Goal: Task Accomplishment & Management: Use online tool/utility

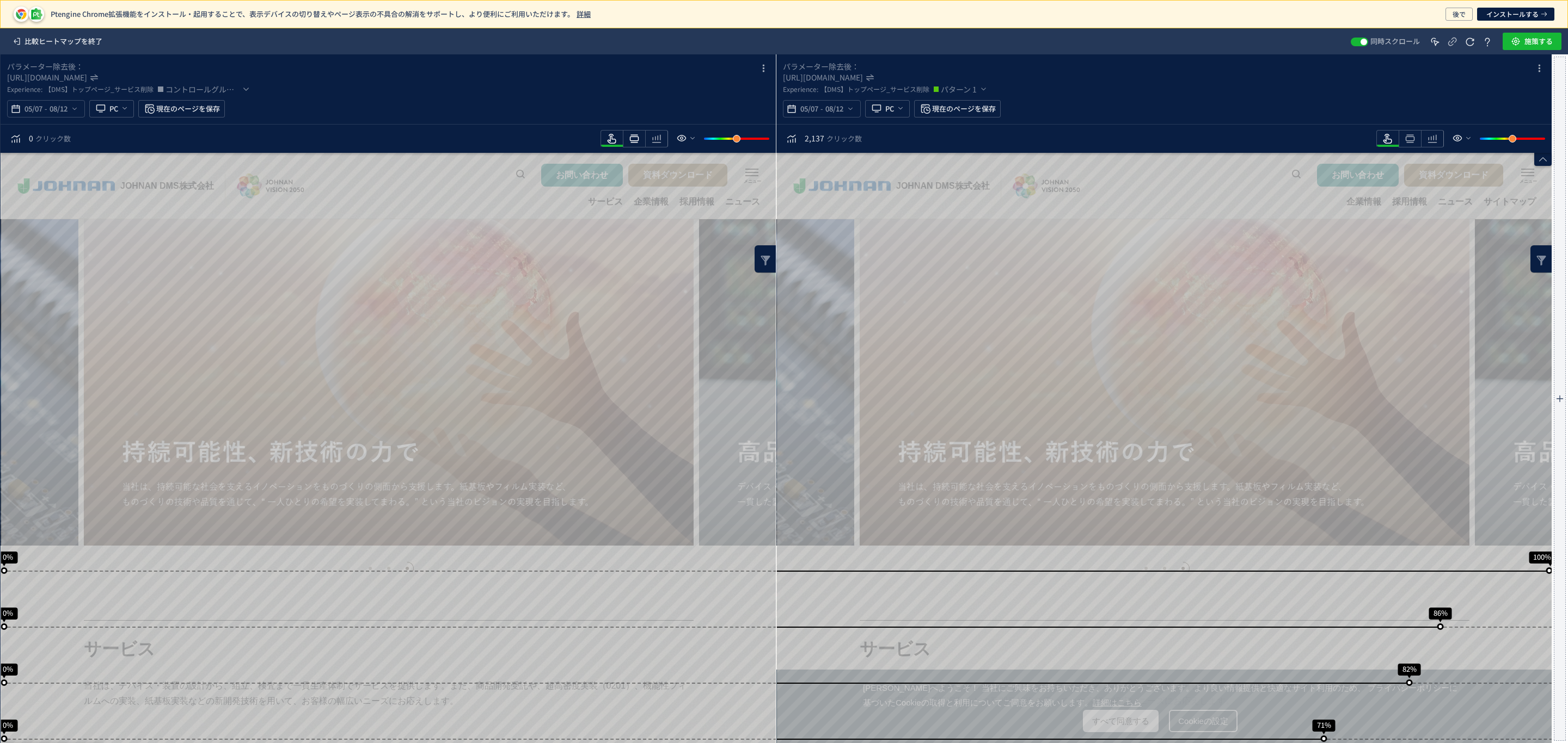
click at [634, 142] on use "heatmap-toolbar" at bounding box center [634, 138] width 10 height 8
click at [661, 141] on icon "heatmap-toolbar" at bounding box center [656, 138] width 13 height 13
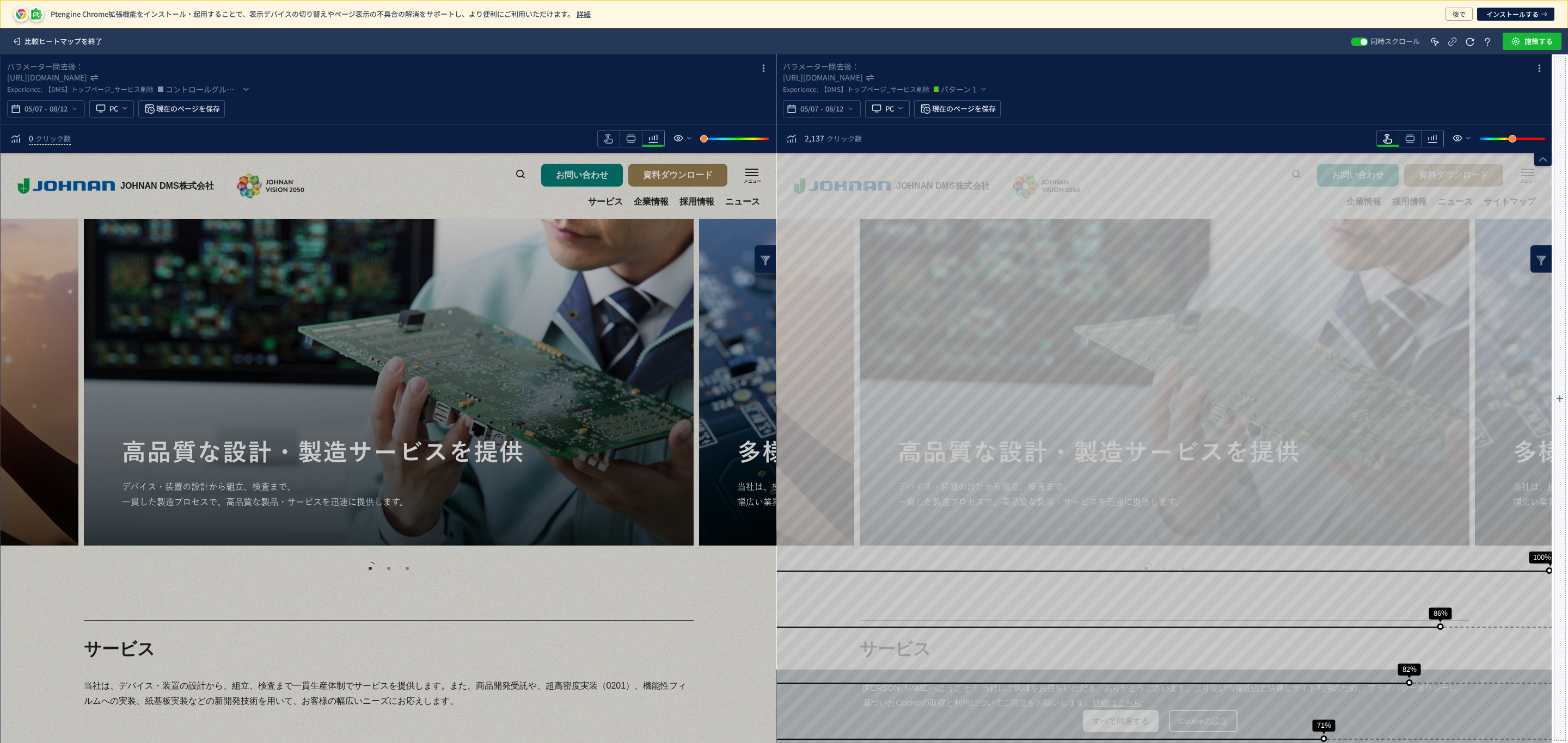
click at [660, 142] on icon "heatmap-toolbar" at bounding box center [653, 138] width 13 height 13
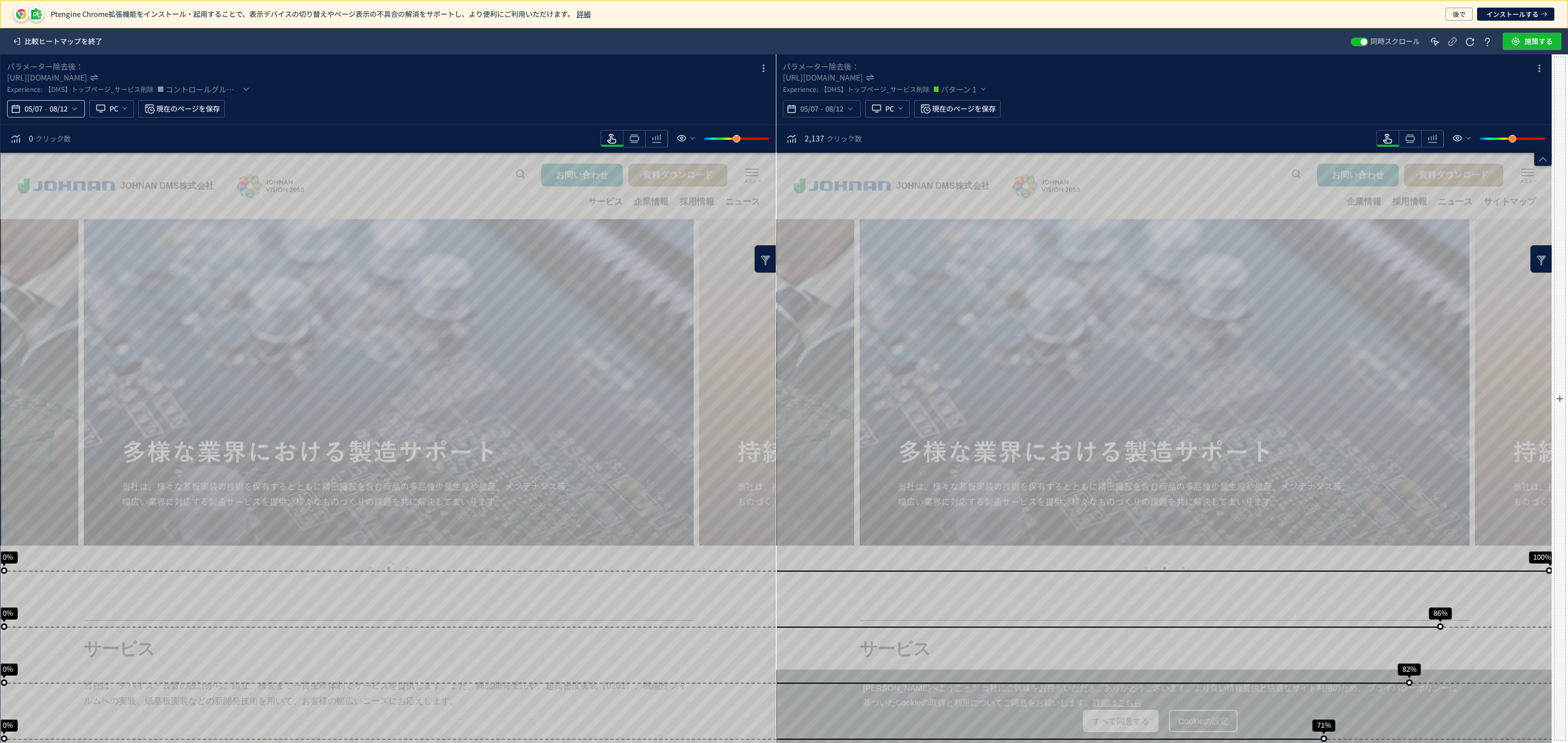
click at [77, 109] on icon "heatmap-top-bar" at bounding box center [74, 109] width 9 height 9
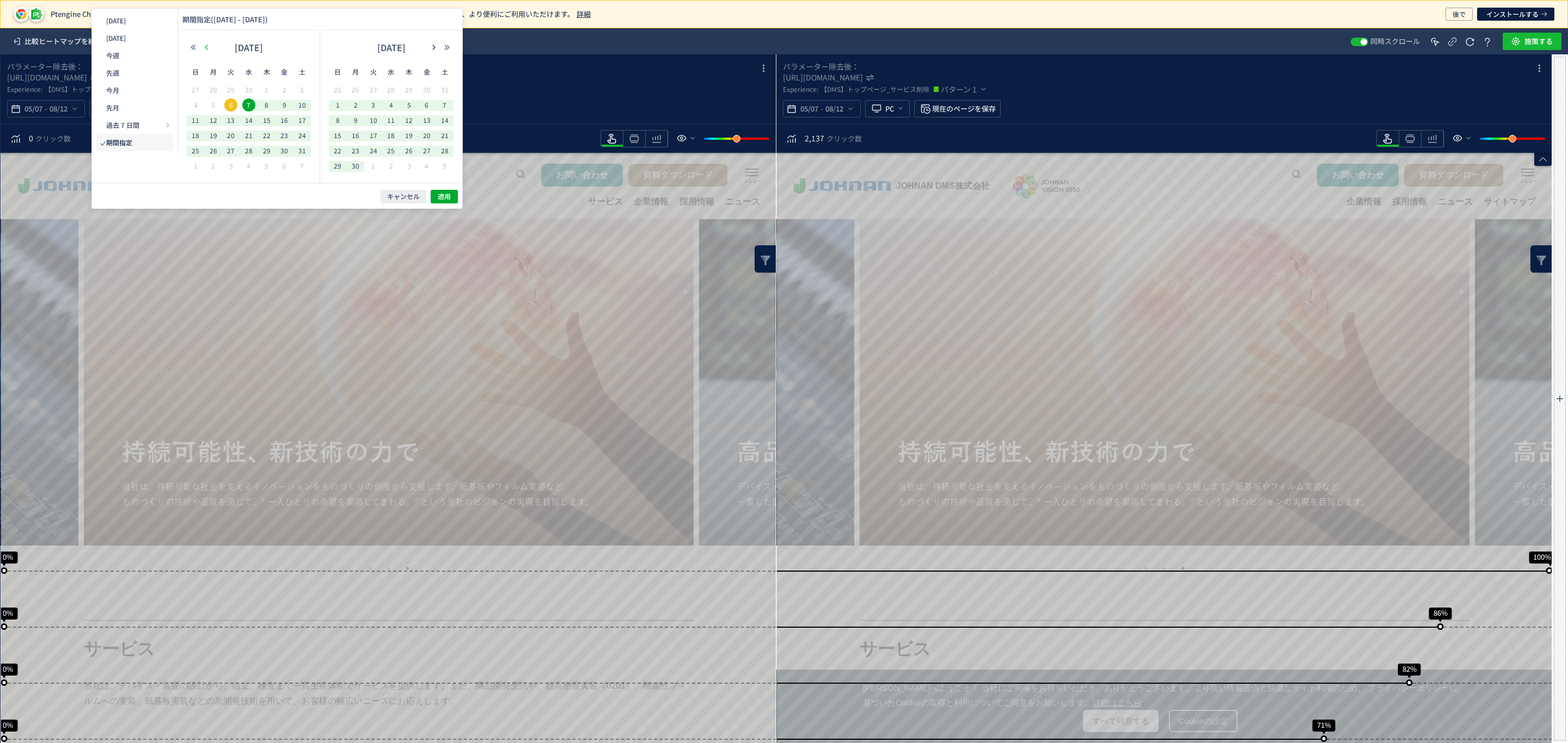
click at [205, 47] on icon "button" at bounding box center [206, 46] width 6 height 6
click at [208, 48] on icon "button" at bounding box center [206, 46] width 6 height 6
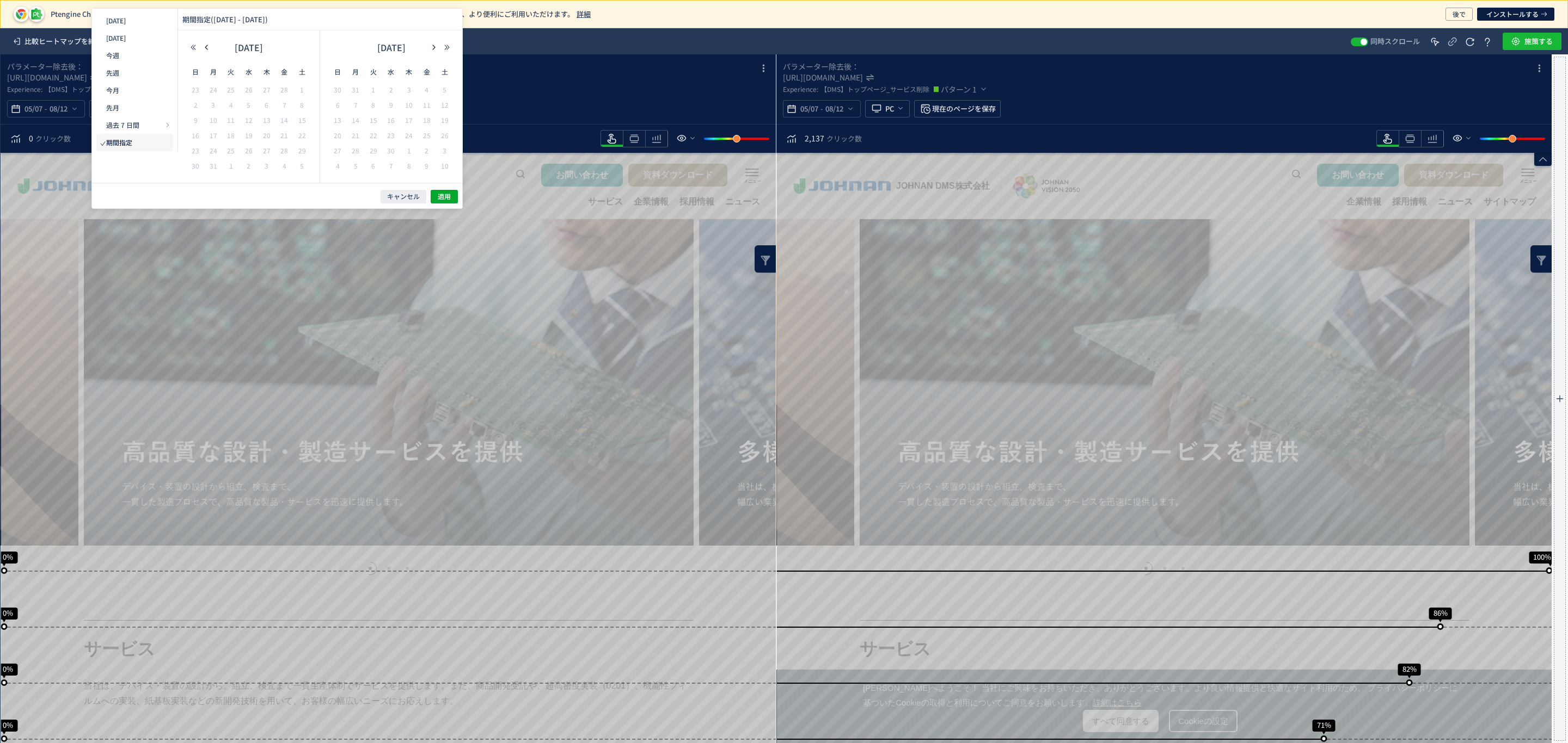
click at [905, 579] on td "5" at bounding box center [912, 586] width 15 height 15
click at [296, 92] on span "1" at bounding box center [302, 89] width 13 height 13
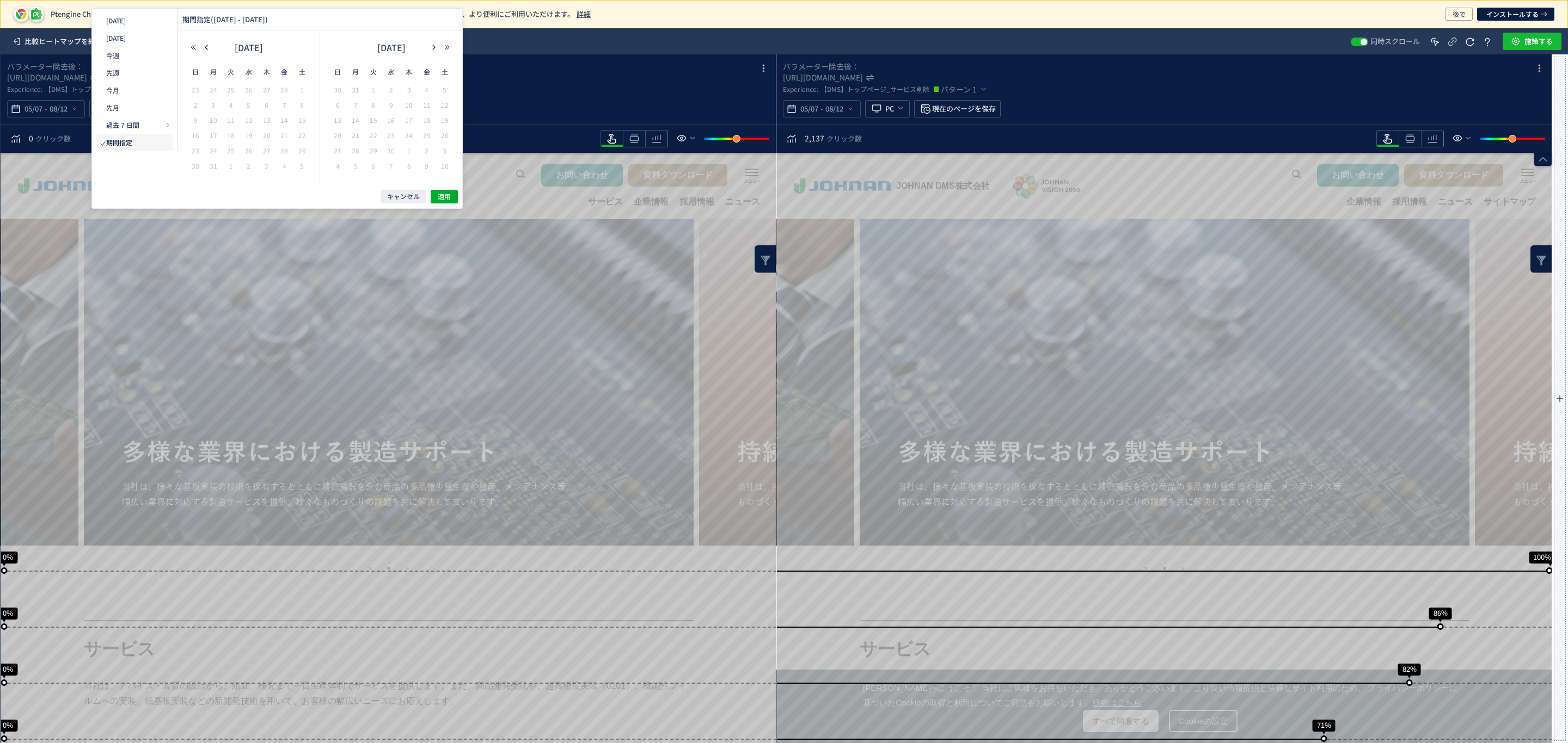
click at [280, 45] on div "[DATE]" at bounding box center [249, 47] width 70 height 17
click at [204, 45] on icon "button" at bounding box center [206, 46] width 6 height 6
click at [434, 48] on icon "button" at bounding box center [433, 46] width 6 height 6
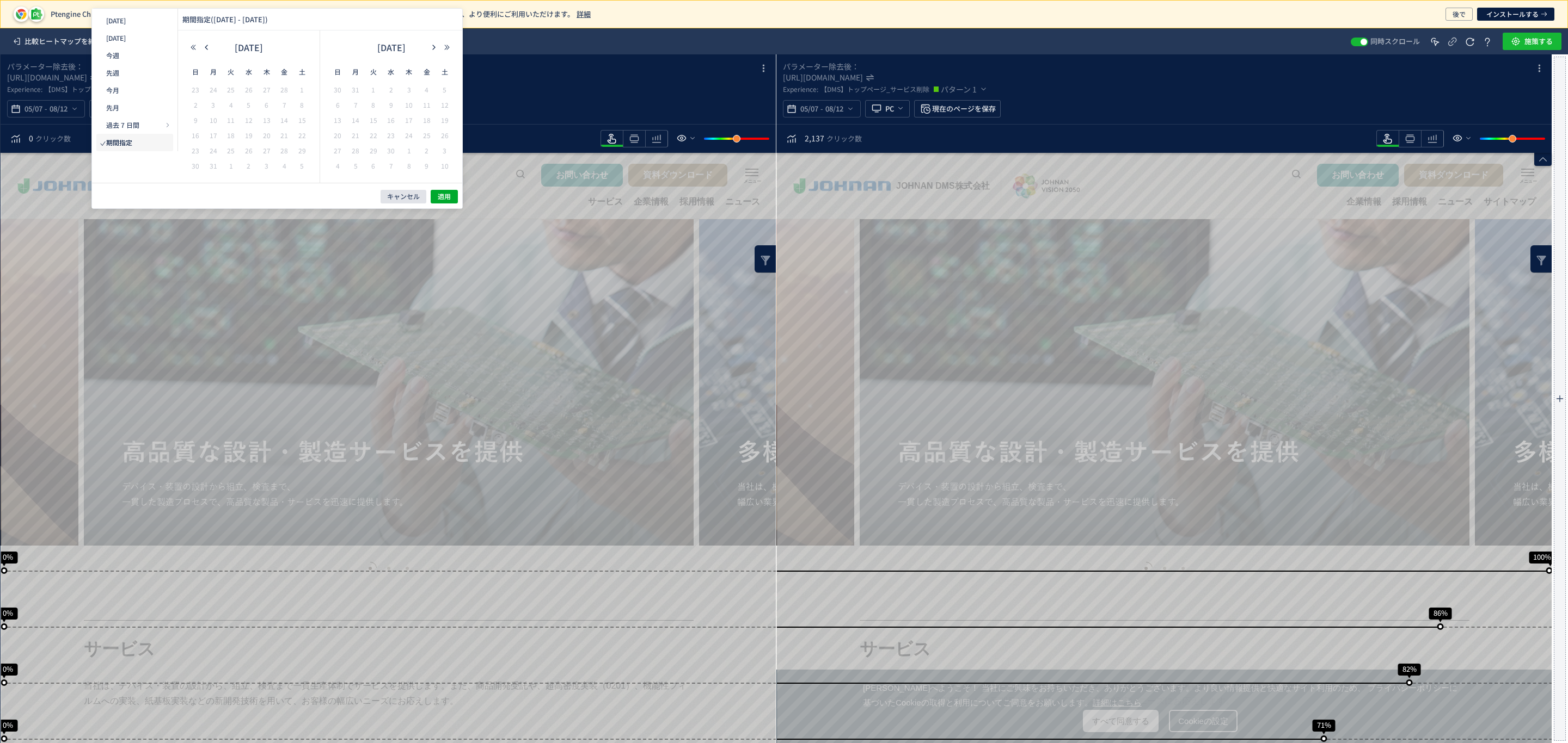
click at [391, 197] on span "キャンセル" at bounding box center [403, 197] width 32 height 10
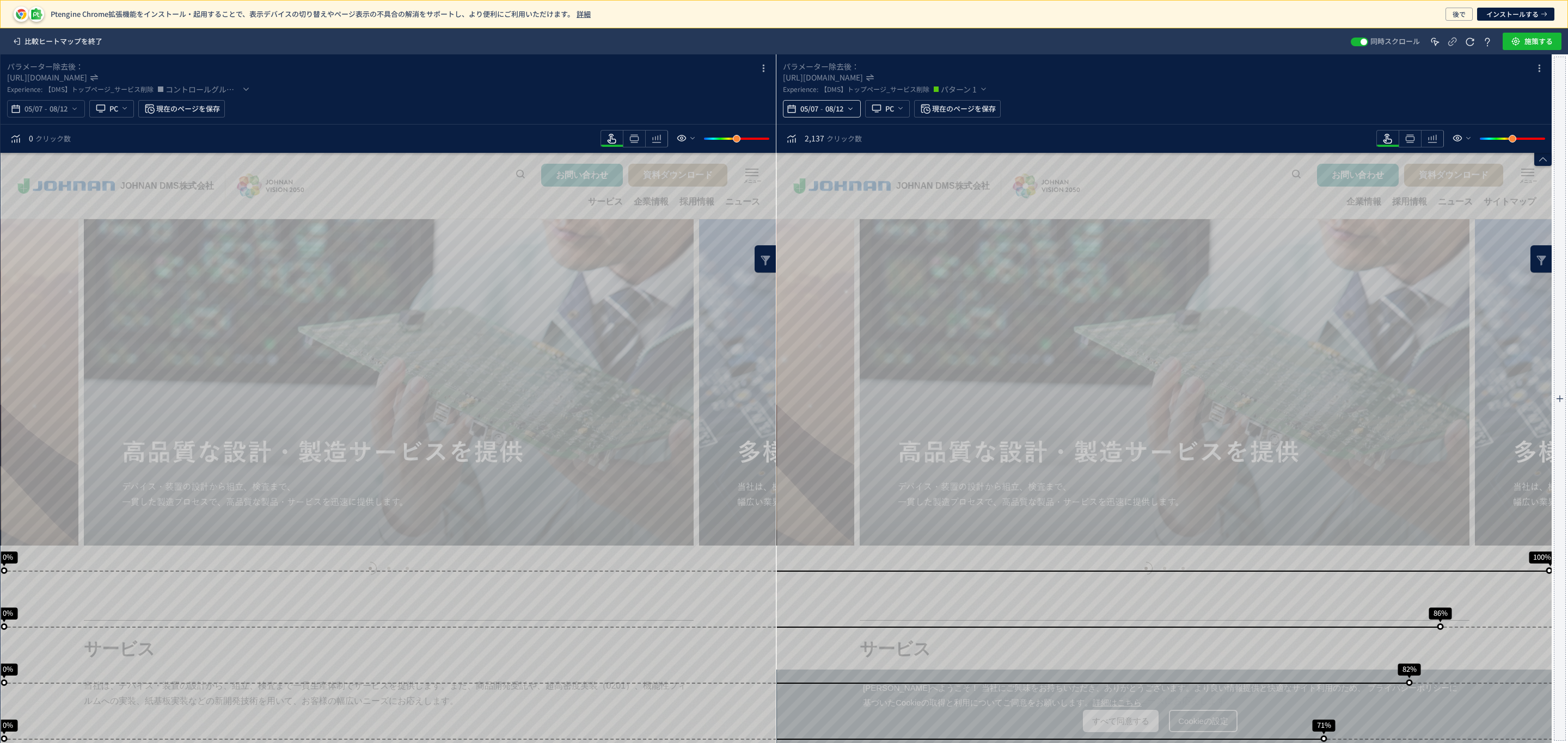
click at [849, 109] on use "heatmap-top-bar" at bounding box center [850, 108] width 4 height 2
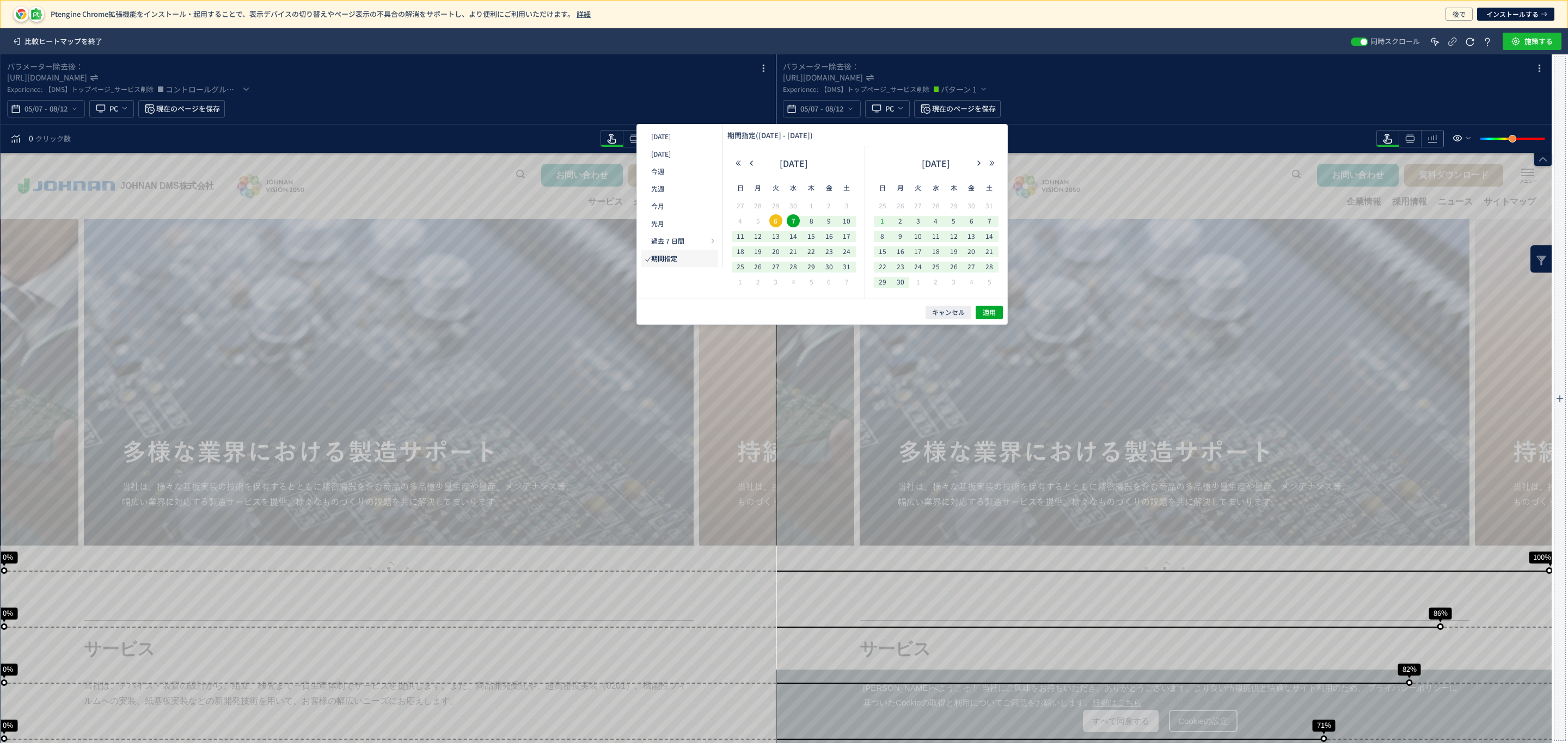
click at [879, 224] on span "1" at bounding box center [882, 220] width 13 height 13
click at [901, 283] on span "30" at bounding box center [900, 281] width 13 height 13
click at [990, 309] on span "適用" at bounding box center [989, 312] width 13 height 10
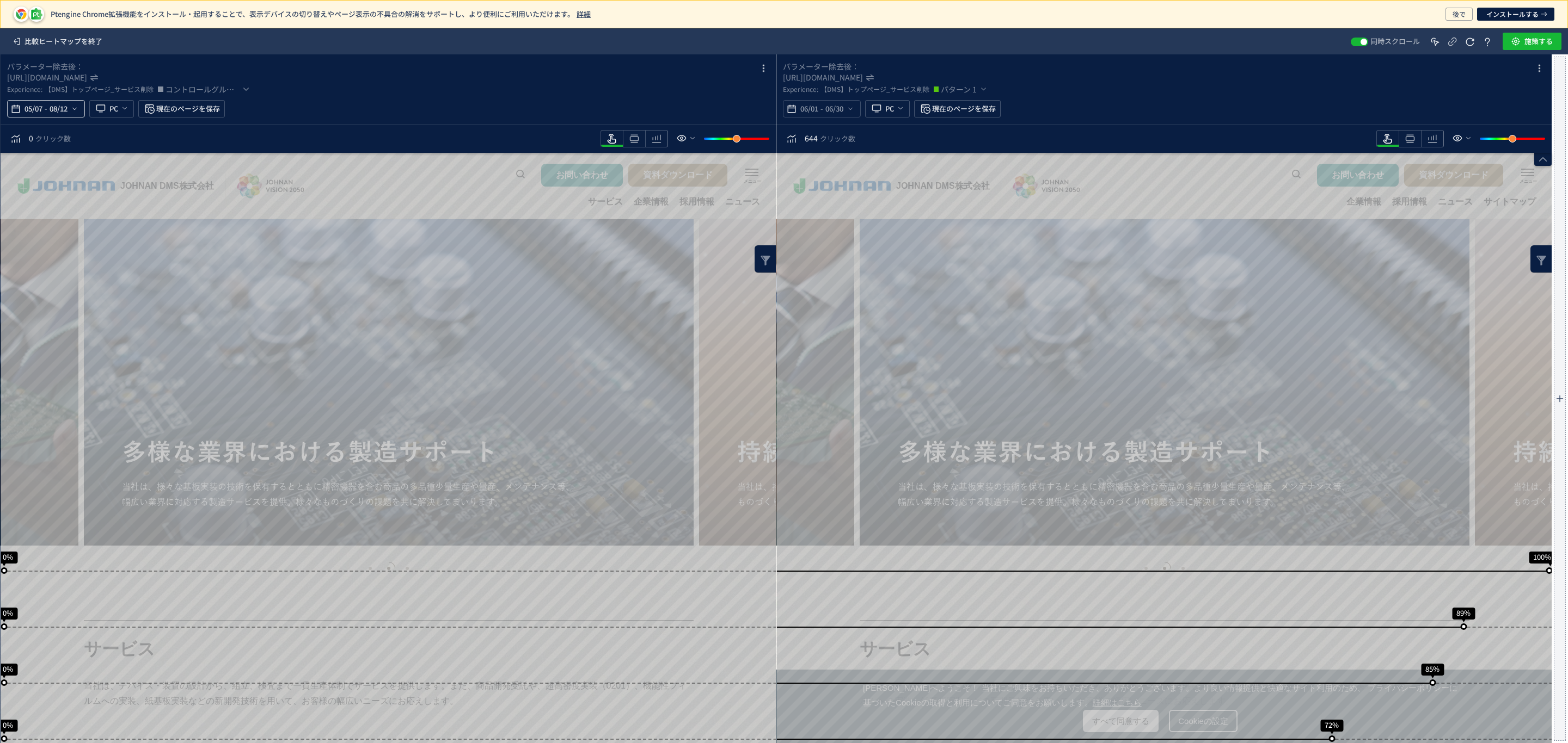
click at [80, 109] on div "05/07 - 08/12" at bounding box center [45, 109] width 78 height 17
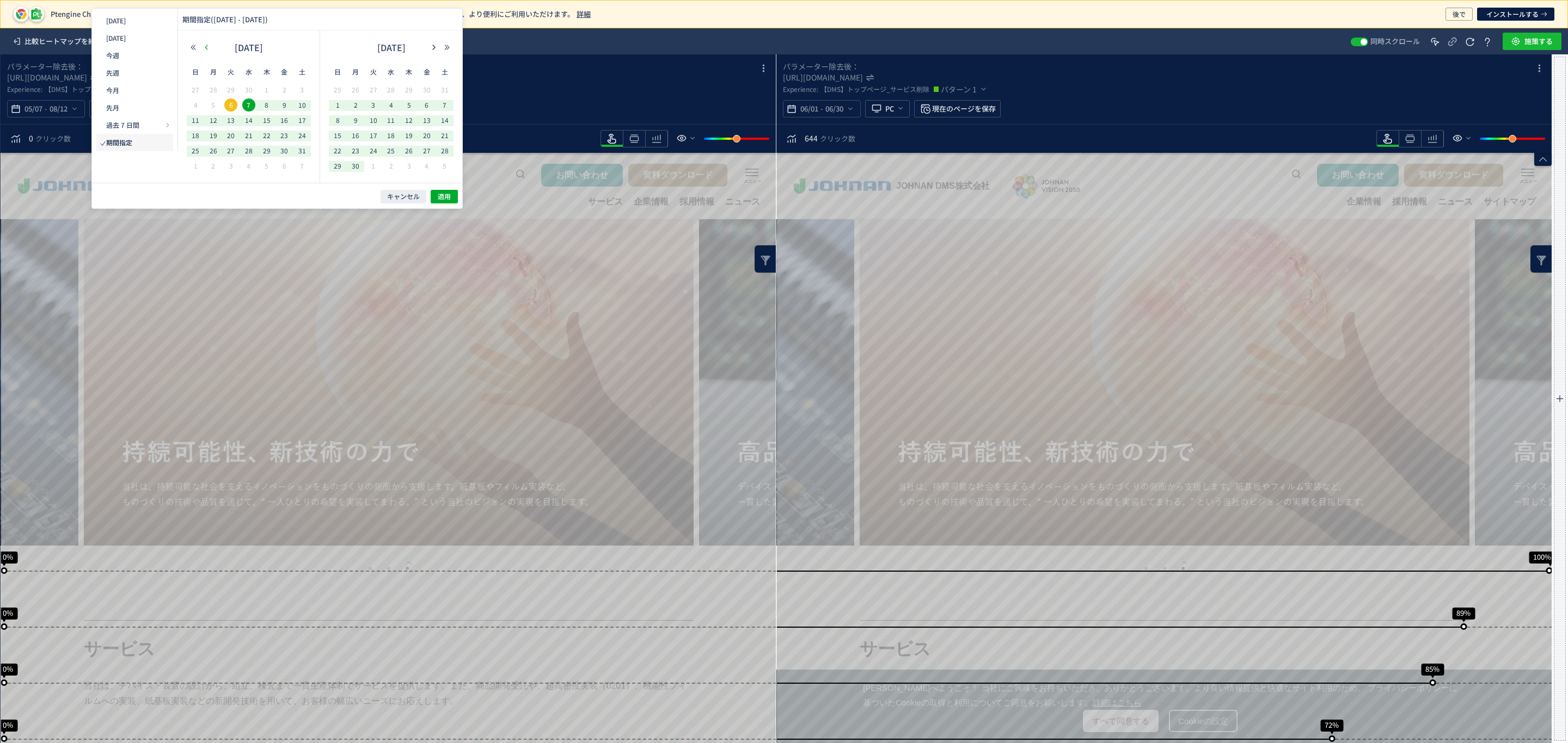
click at [205, 45] on icon "button" at bounding box center [206, 46] width 6 height 6
click at [206, 45] on icon "button" at bounding box center [206, 46] width 6 height 6
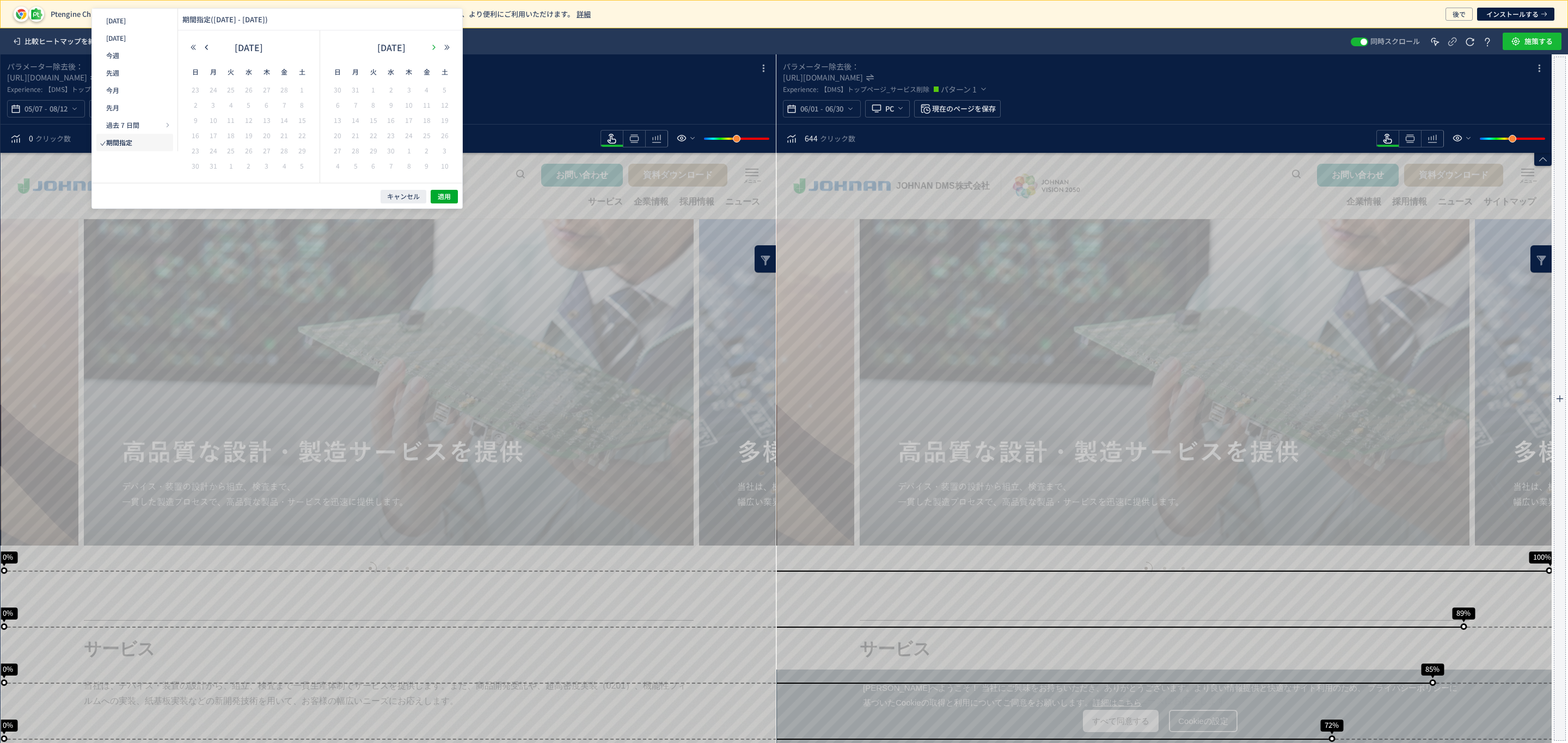
click at [438, 46] on button "button" at bounding box center [434, 47] width 13 height 8
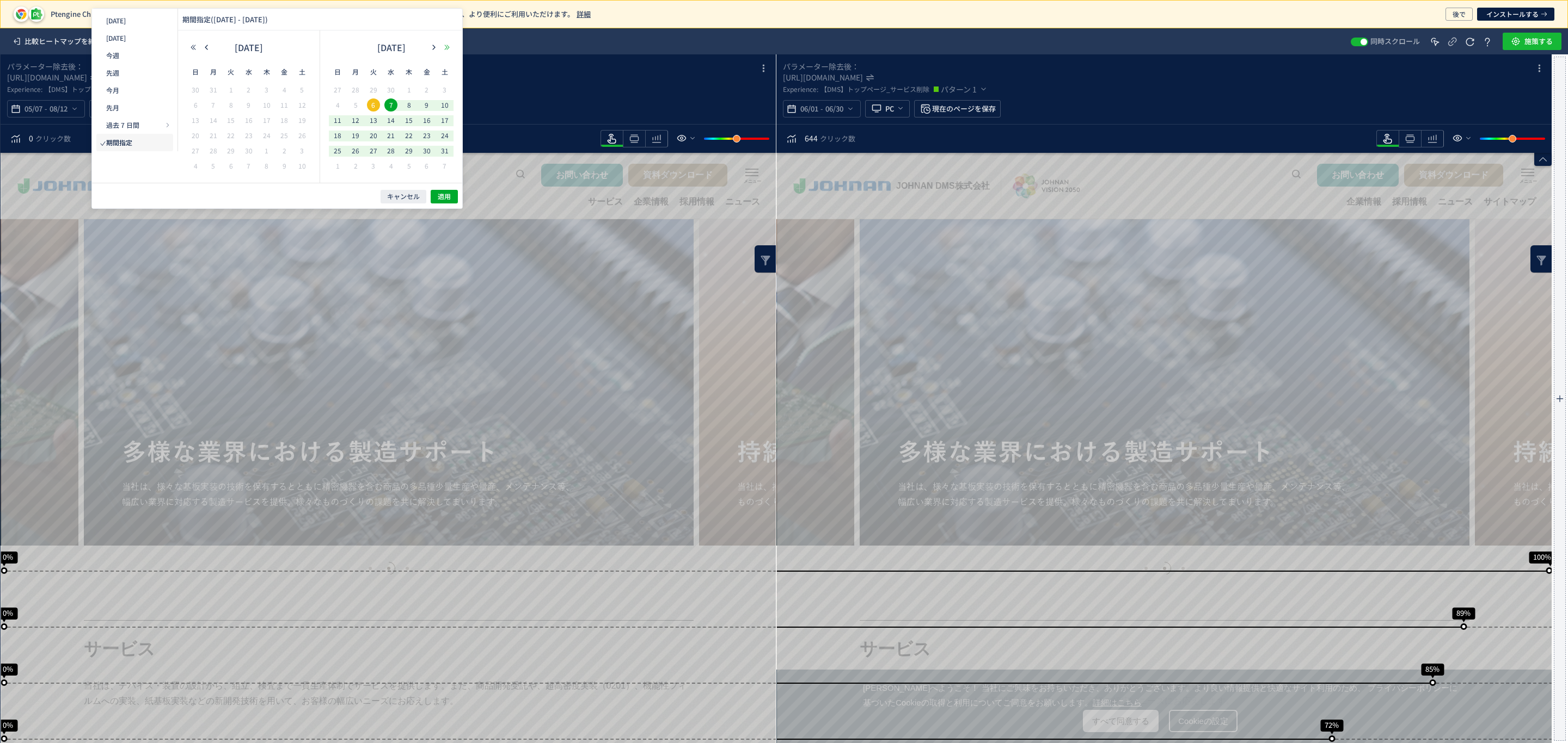
click at [448, 45] on use "button" at bounding box center [448, 47] width 5 height 5
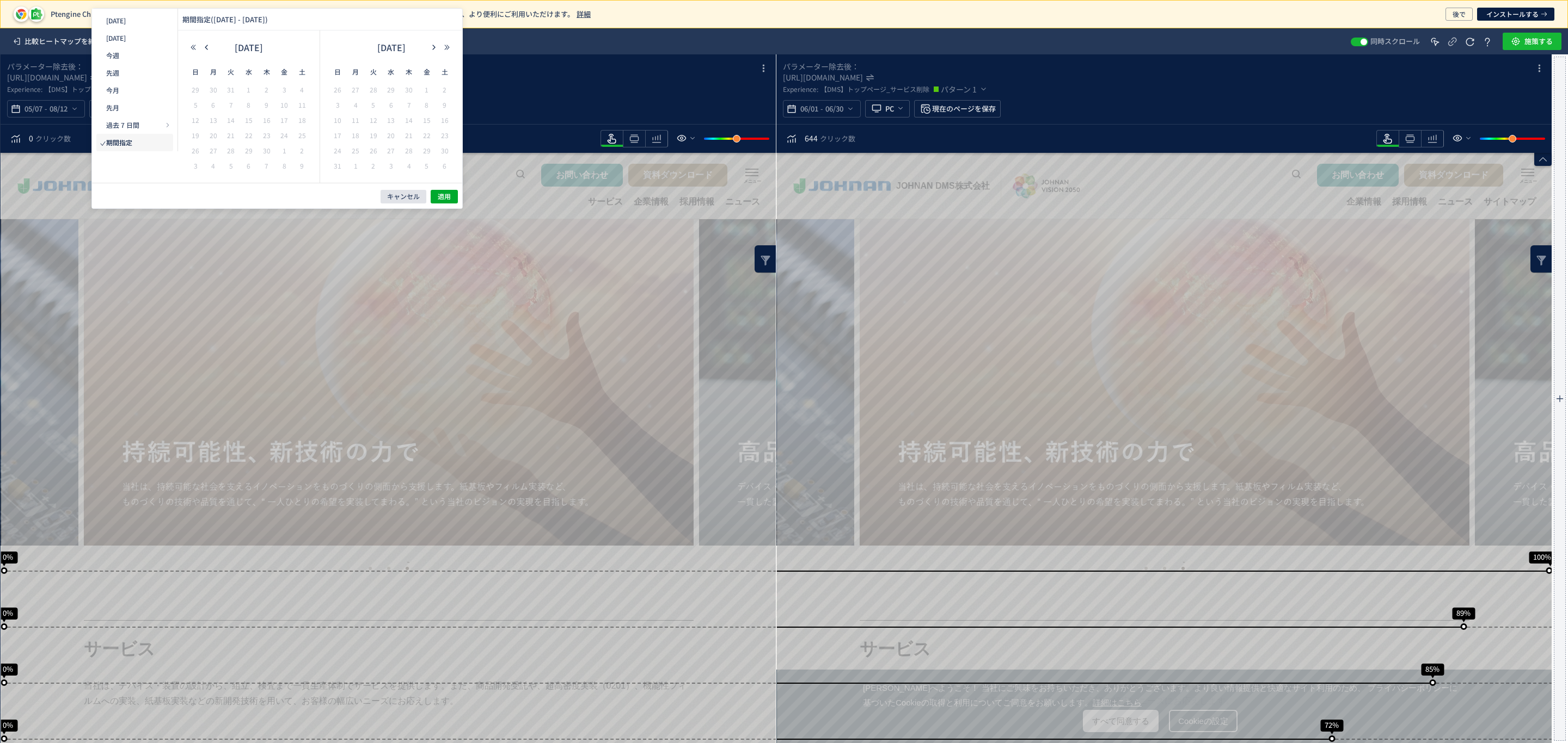
drag, startPoint x: 399, startPoint y: 197, endPoint x: 410, endPoint y: 198, distance: 11.0
click at [401, 197] on span "キャンセル" at bounding box center [403, 197] width 32 height 10
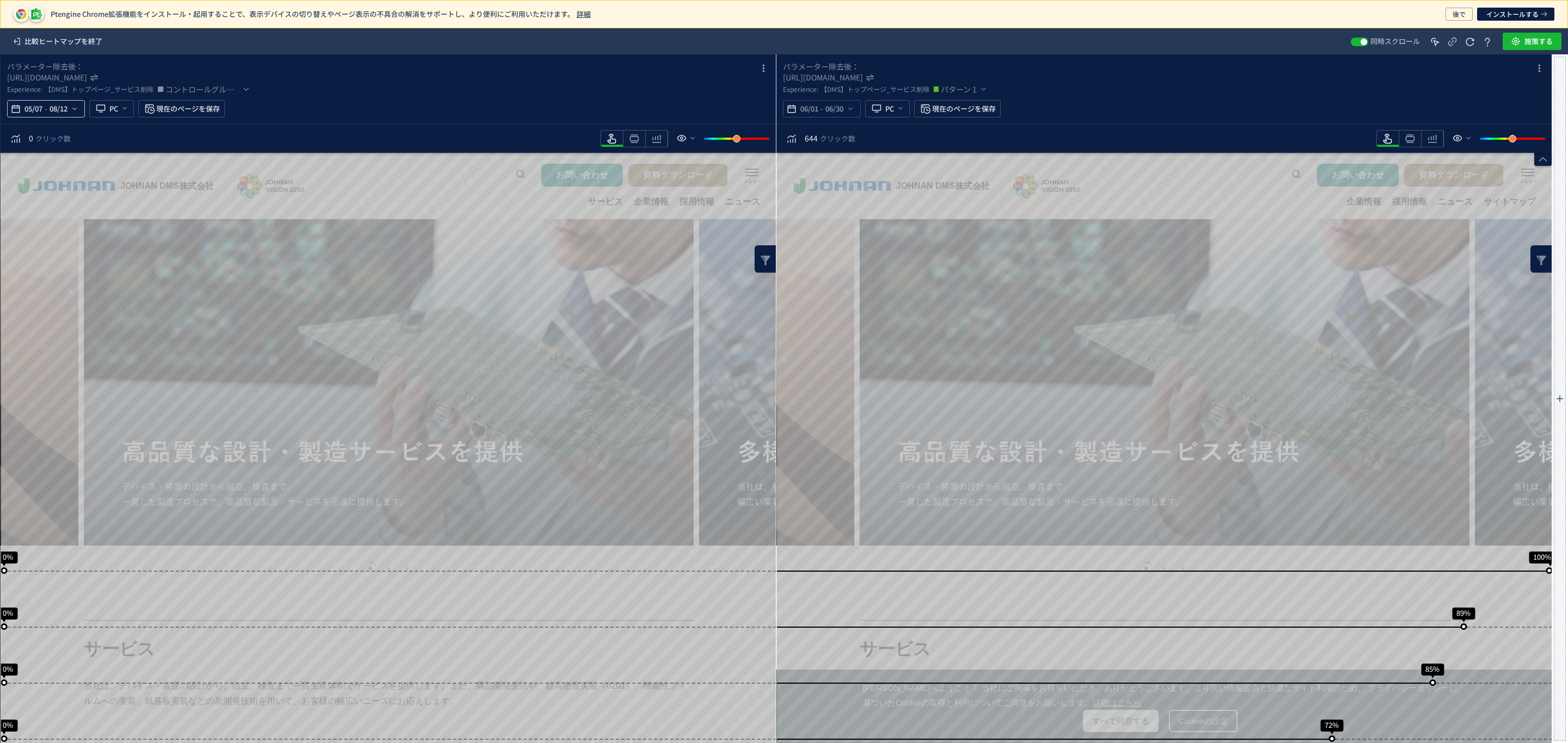
click at [70, 101] on div "05/07 - 08/12" at bounding box center [45, 109] width 78 height 17
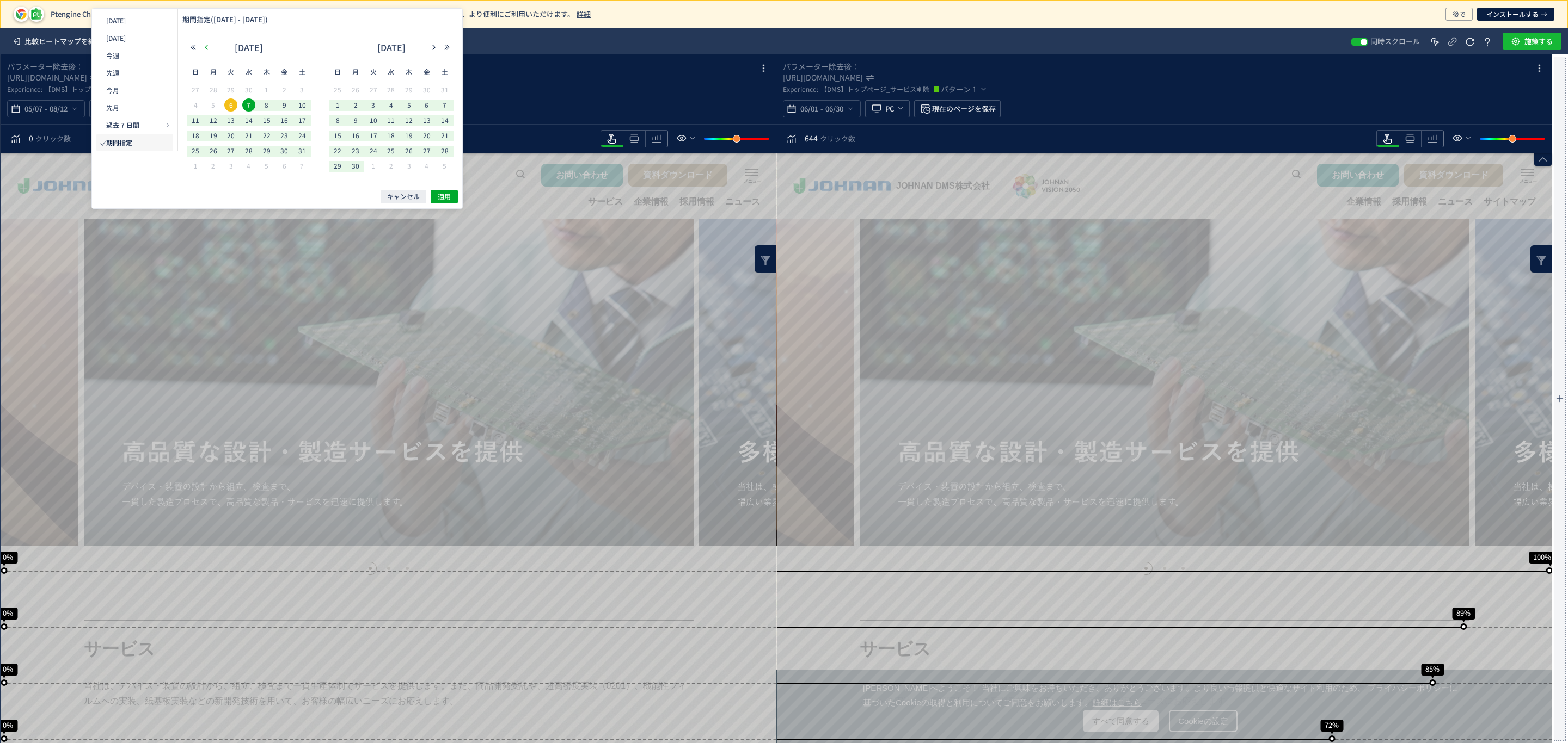
click at [206, 47] on icon "button" at bounding box center [206, 46] width 6 height 6
click at [206, 47] on use "button" at bounding box center [206, 47] width 3 height 5
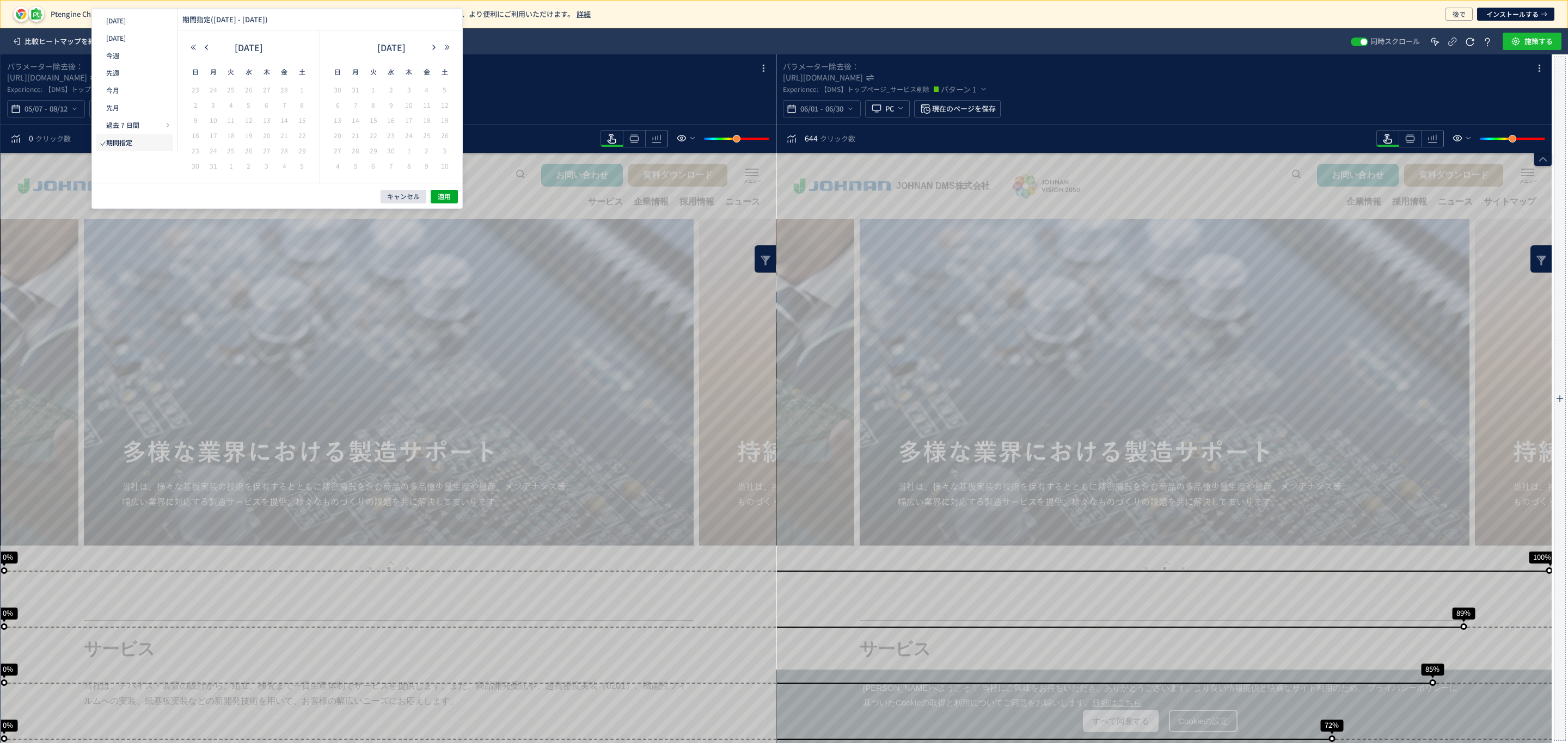
click at [401, 199] on span "キャンセル" at bounding box center [403, 197] width 32 height 10
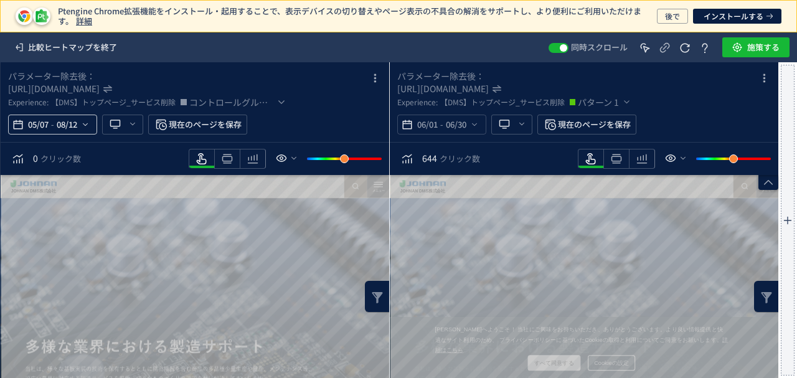
click at [85, 123] on icon "heatmap-top-bar" at bounding box center [85, 125] width 10 height 10
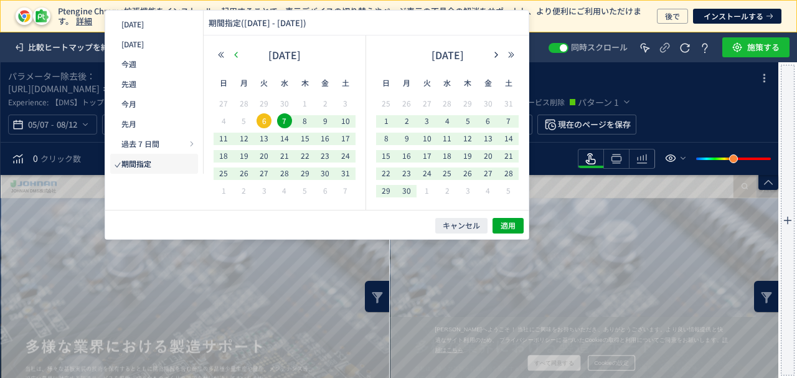
click at [237, 54] on icon "button" at bounding box center [235, 54] width 7 height 7
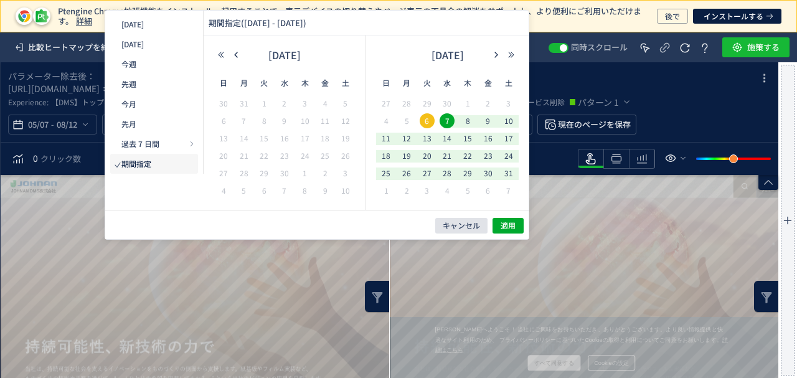
click at [455, 225] on span "キャンセル" at bounding box center [461, 225] width 37 height 11
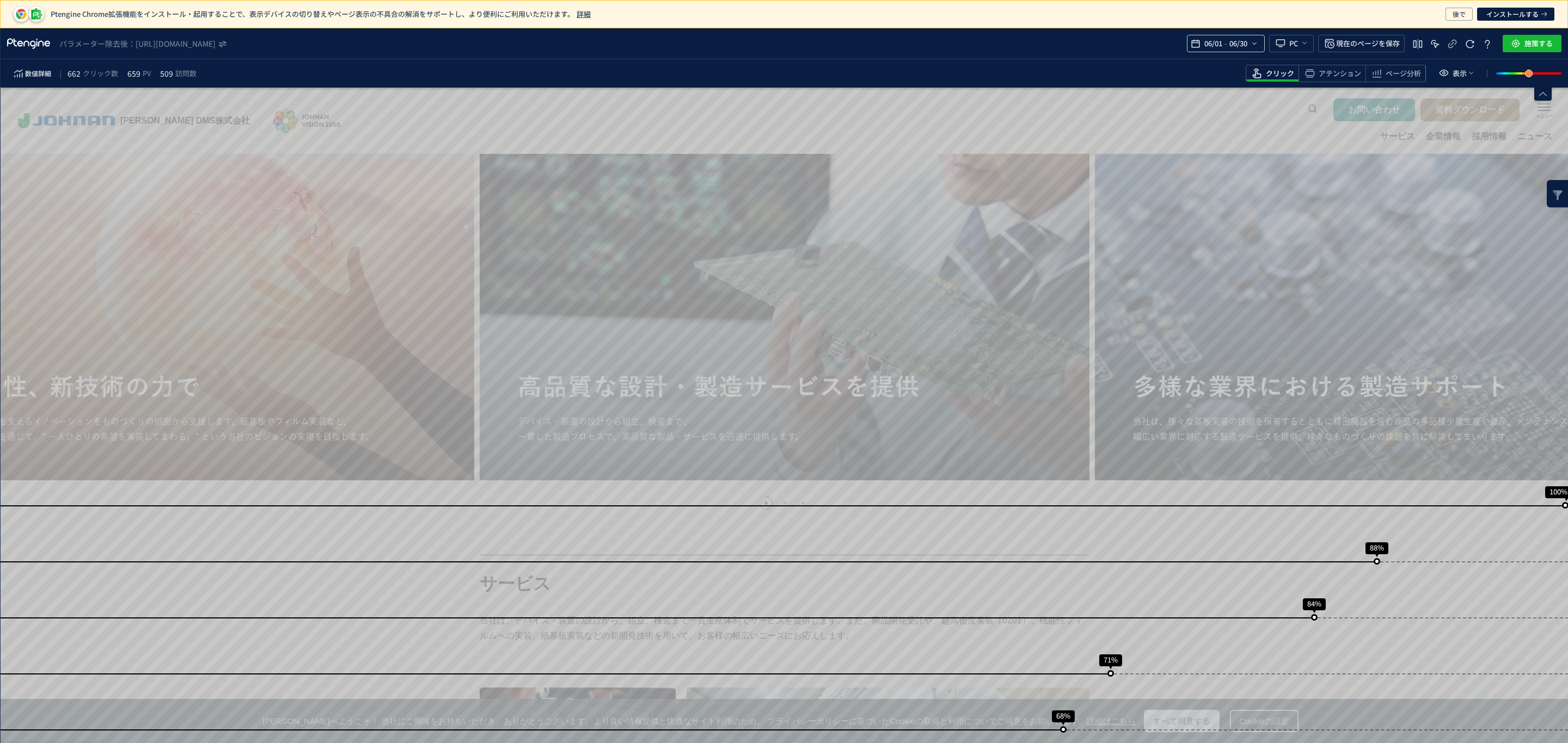
click at [1250, 44] on icon "heatmap-top-bar" at bounding box center [1254, 44] width 9 height 9
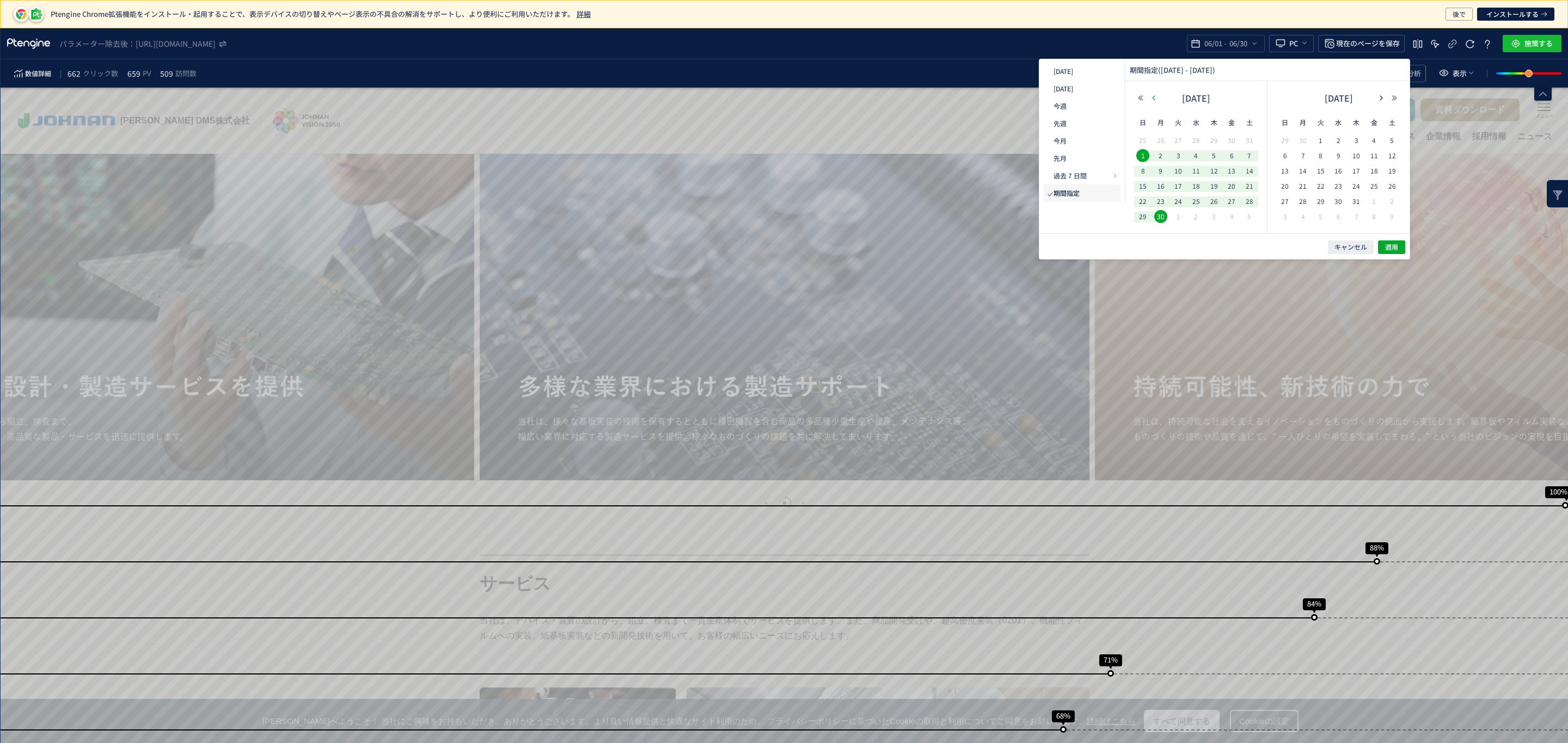
click at [1157, 101] on button "button" at bounding box center [1153, 98] width 13 height 8
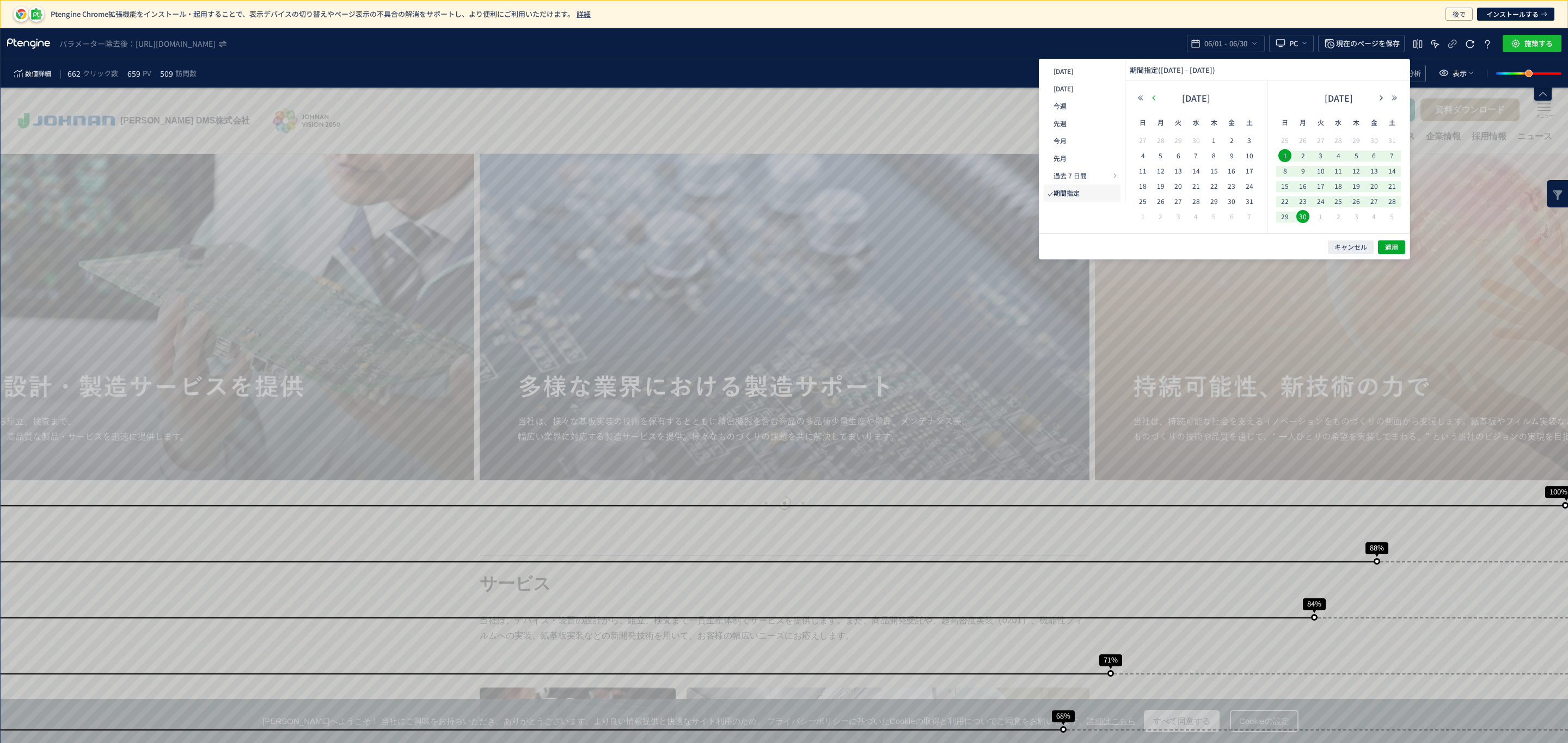
click at [1157, 101] on button "button" at bounding box center [1153, 98] width 13 height 8
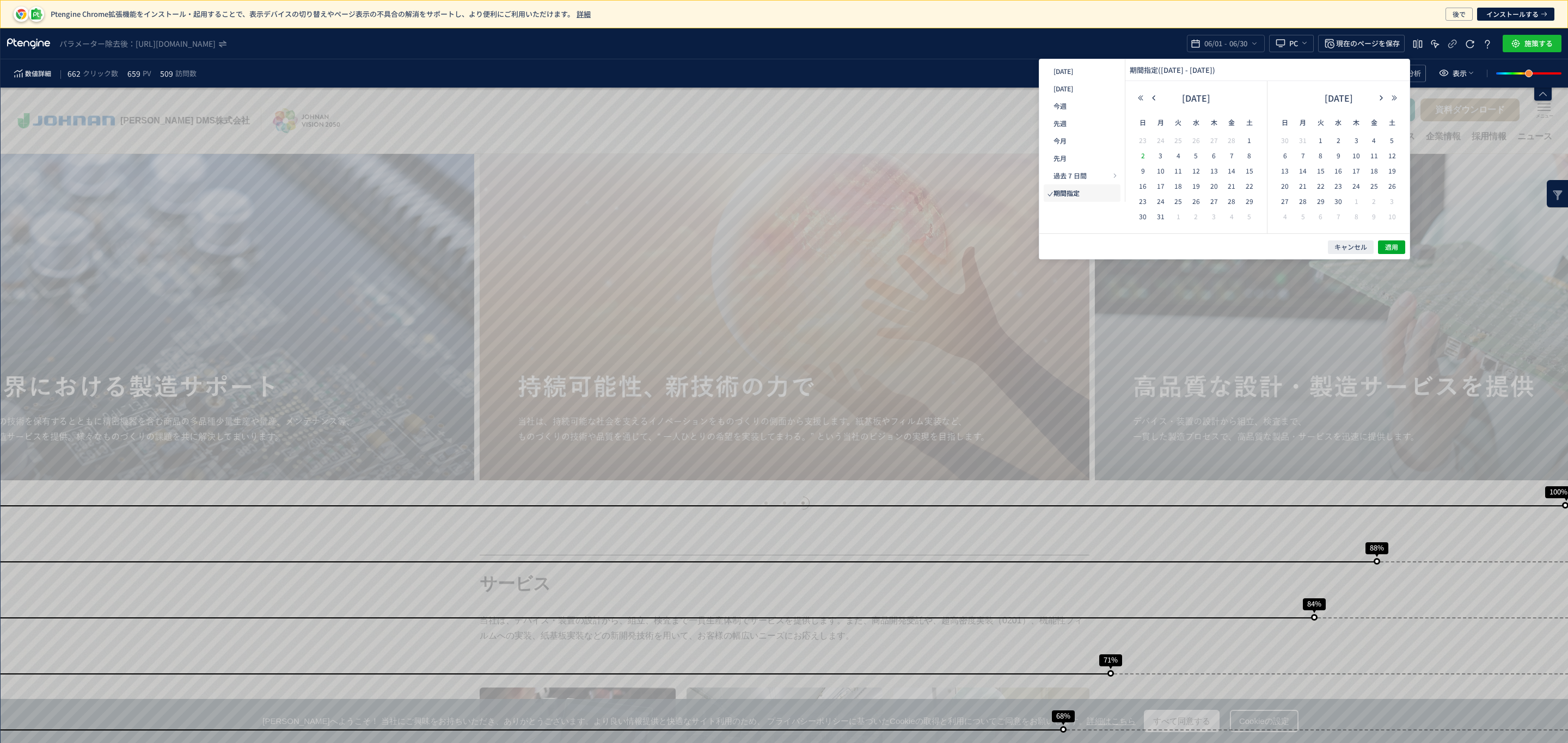
click at [1145, 156] on span "2" at bounding box center [1142, 156] width 13 height 13
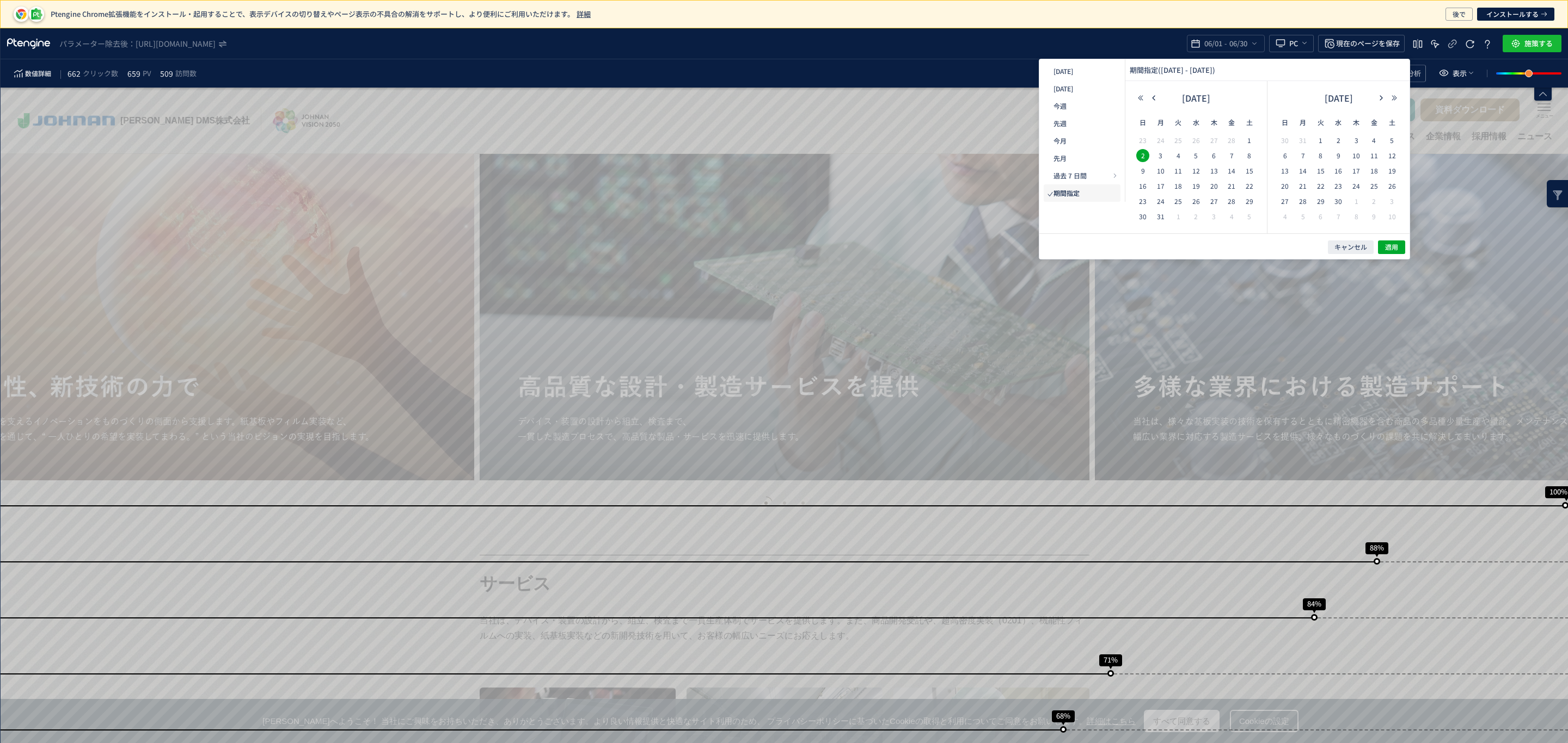
drag, startPoint x: 1162, startPoint y: 219, endPoint x: 1229, endPoint y: 233, distance: 68.4
click at [1162, 218] on span "31" at bounding box center [1160, 216] width 13 height 13
click at [1398, 247] on button "適用" at bounding box center [1391, 247] width 27 height 14
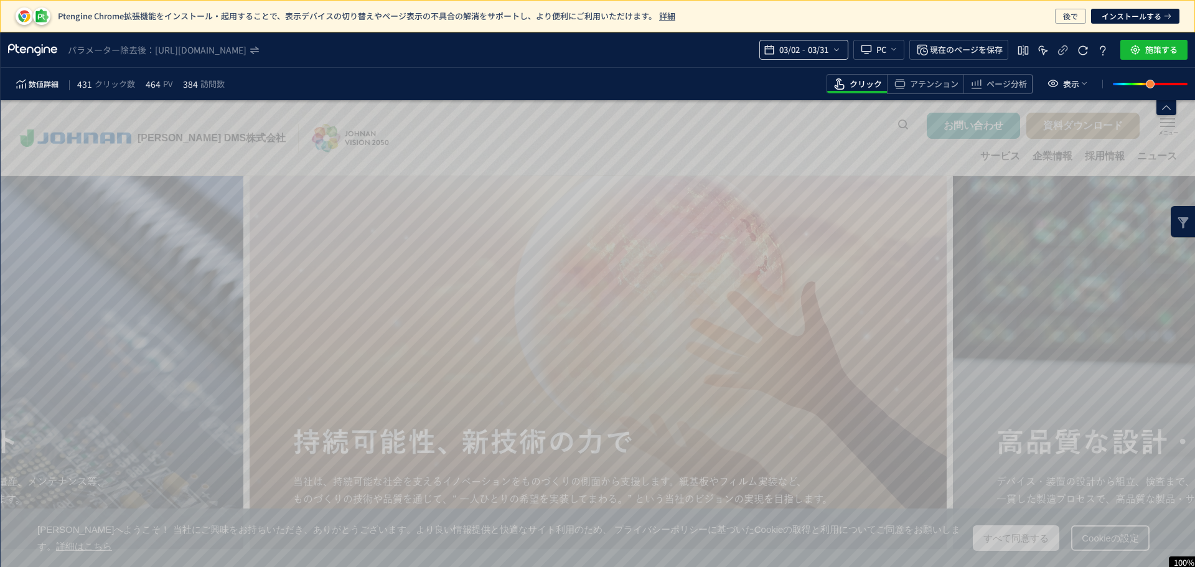
click at [837, 52] on icon "heatmap-top-bar" at bounding box center [837, 50] width 10 height 10
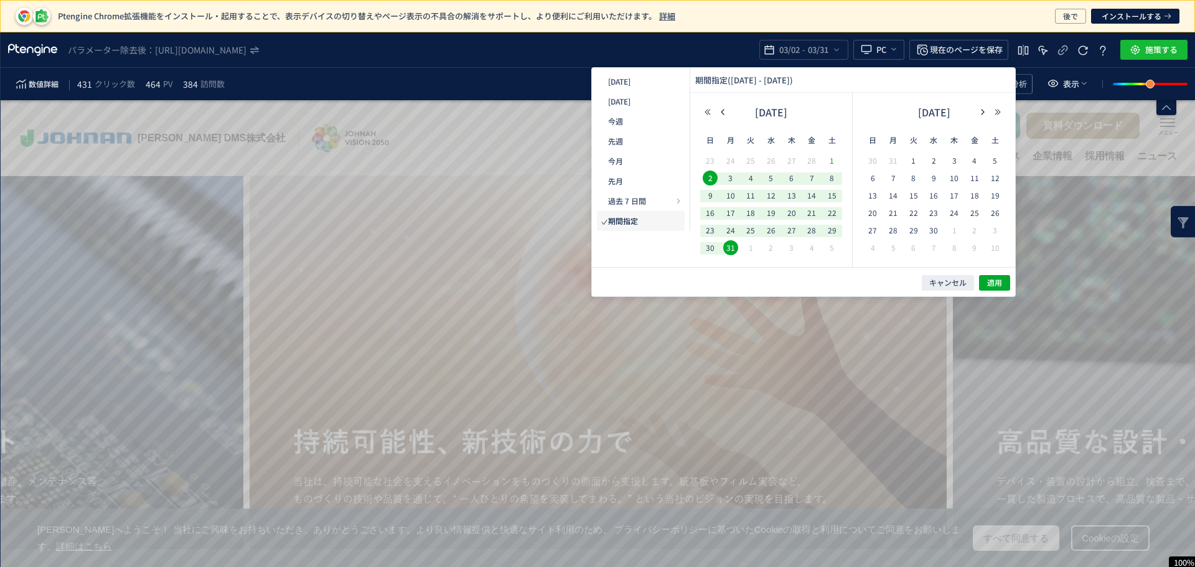
click at [831, 162] on span "1" at bounding box center [832, 160] width 15 height 15
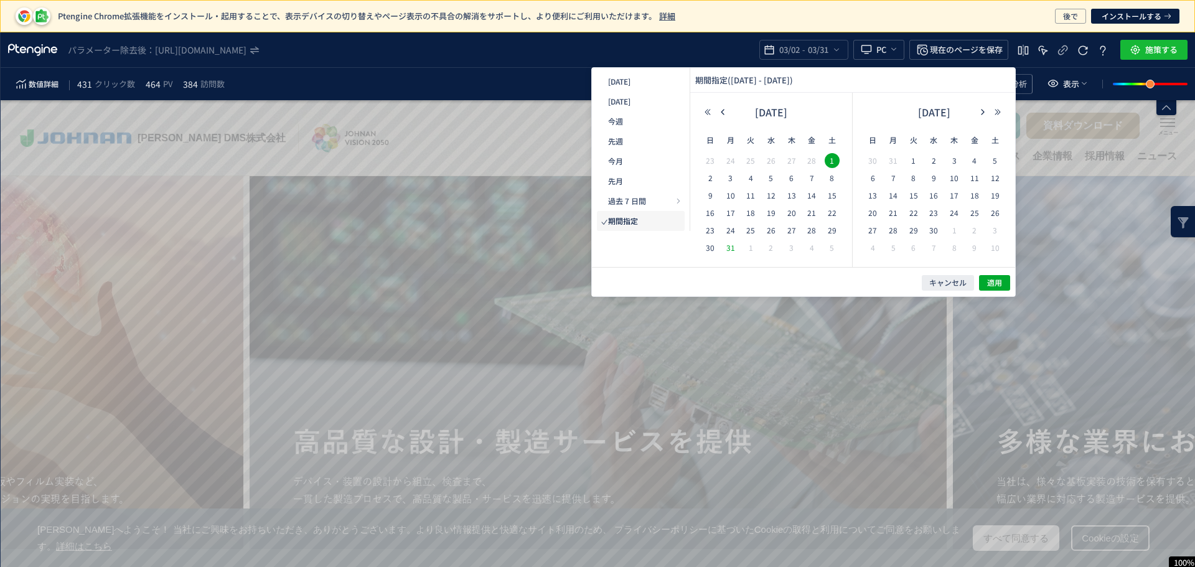
click at [733, 245] on span "31" at bounding box center [730, 247] width 15 height 15
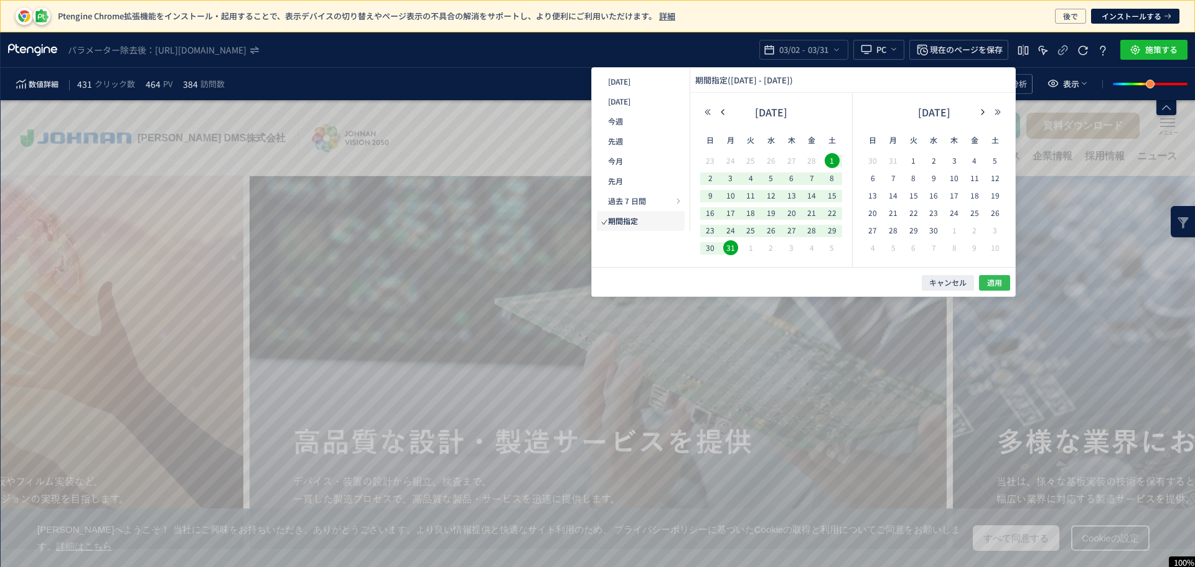
click at [992, 285] on span "適用" at bounding box center [994, 283] width 15 height 11
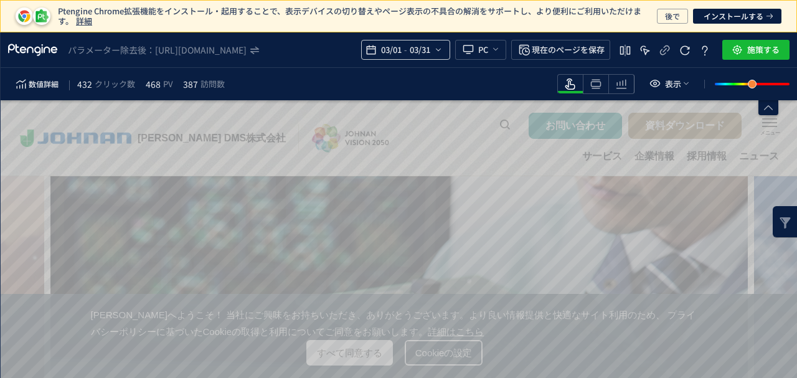
click at [440, 45] on icon "heatmap-top-bar" at bounding box center [438, 50] width 10 height 10
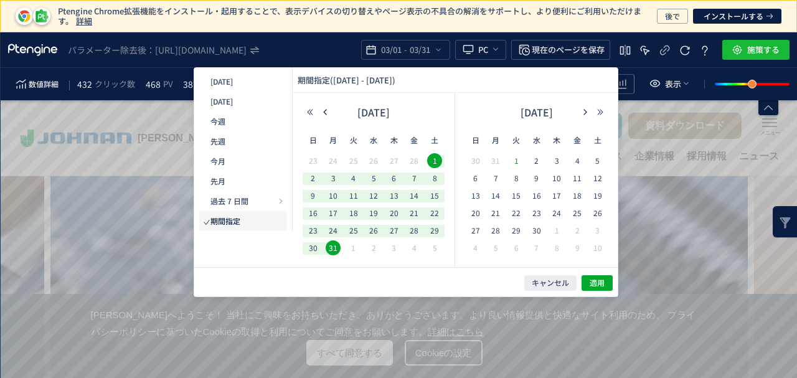
click at [516, 158] on span "1" at bounding box center [516, 160] width 15 height 15
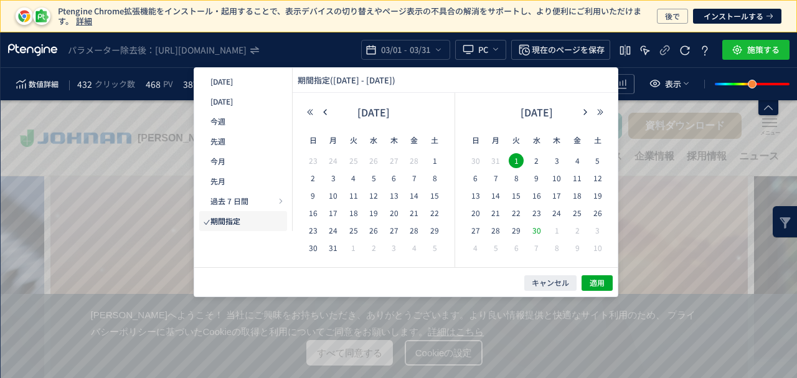
click at [539, 230] on span "30" at bounding box center [536, 230] width 15 height 15
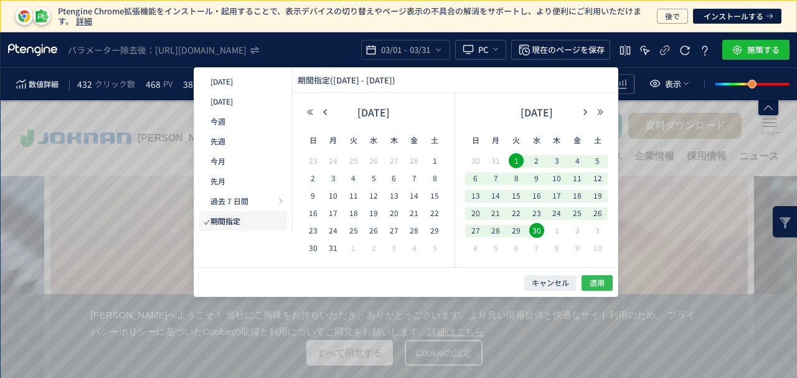
click at [593, 276] on button "適用" at bounding box center [596, 283] width 31 height 16
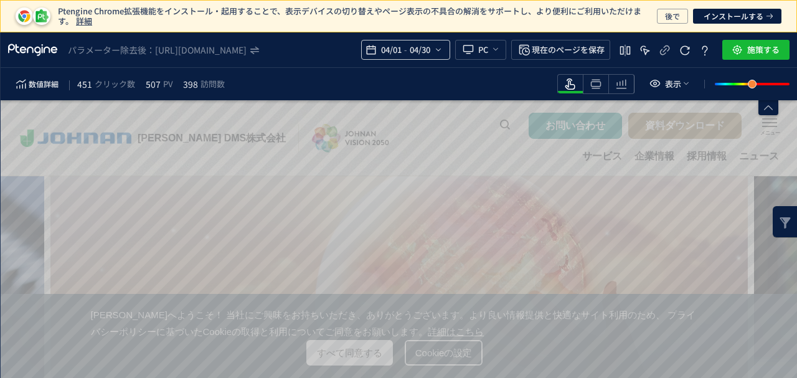
click at [447, 52] on div "04/01 - 04/30" at bounding box center [405, 50] width 89 height 20
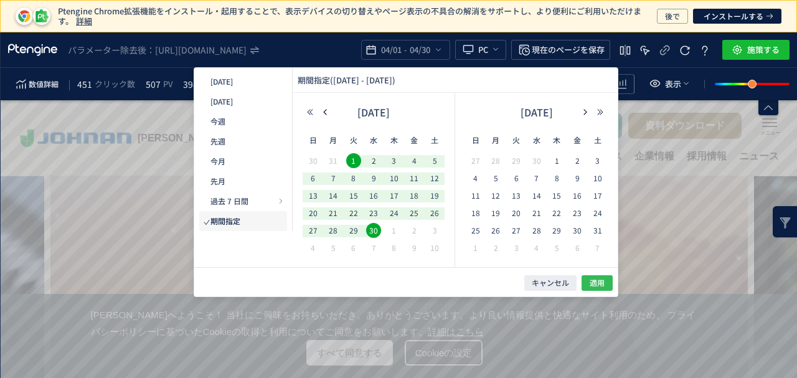
click at [593, 280] on span "適用" at bounding box center [597, 283] width 15 height 11
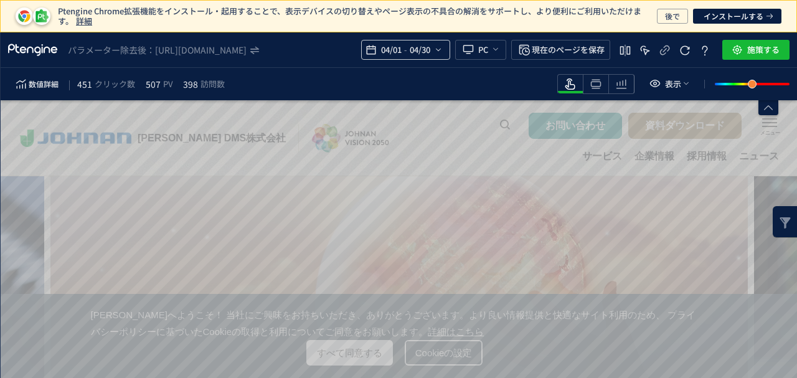
click at [445, 48] on div "04/01 - 04/30" at bounding box center [405, 50] width 89 height 20
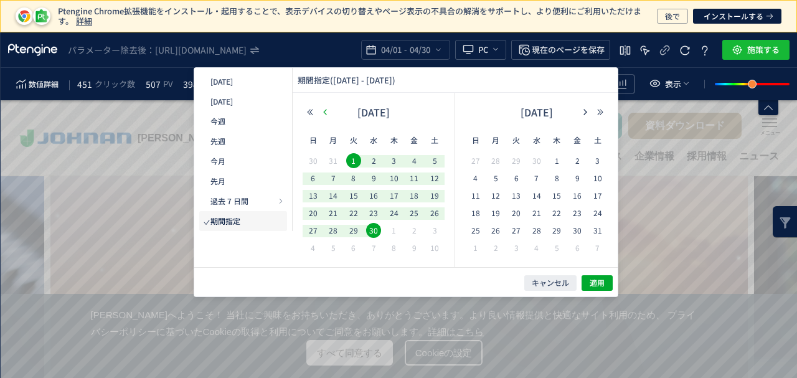
click at [327, 115] on icon "button" at bounding box center [324, 111] width 7 height 7
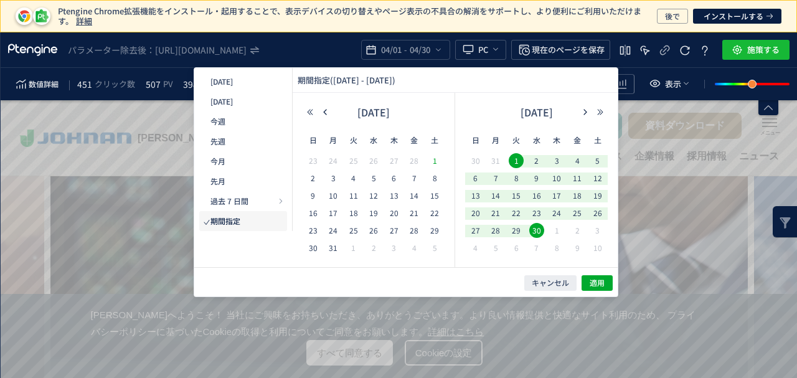
click at [432, 161] on span "1" at bounding box center [434, 160] width 15 height 15
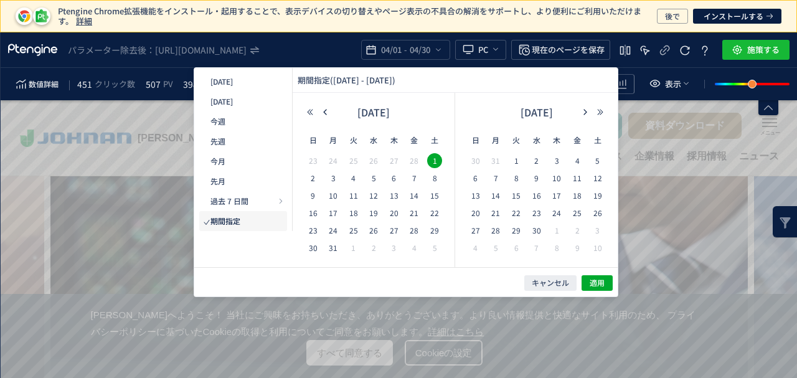
drag, startPoint x: 332, startPoint y: 246, endPoint x: 430, endPoint y: 258, distance: 97.8
click at [332, 246] on span "31" at bounding box center [333, 247] width 15 height 15
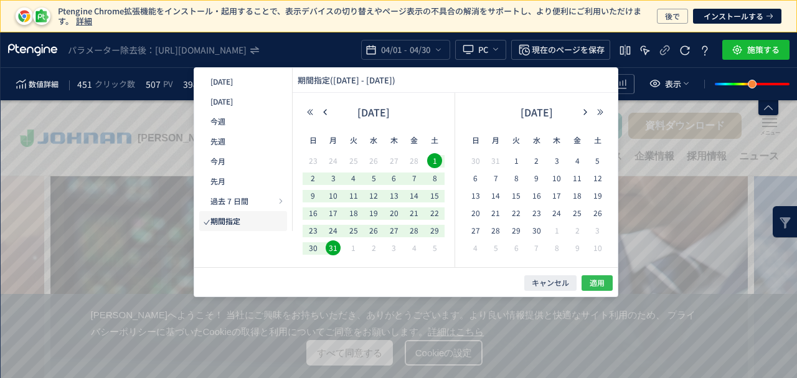
click at [598, 286] on span "適用" at bounding box center [597, 283] width 15 height 11
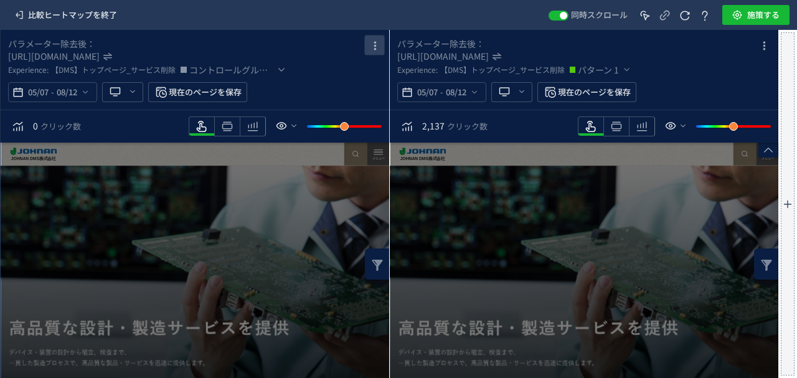
click at [377, 47] on icon "heatmap-box" at bounding box center [374, 46] width 15 height 15
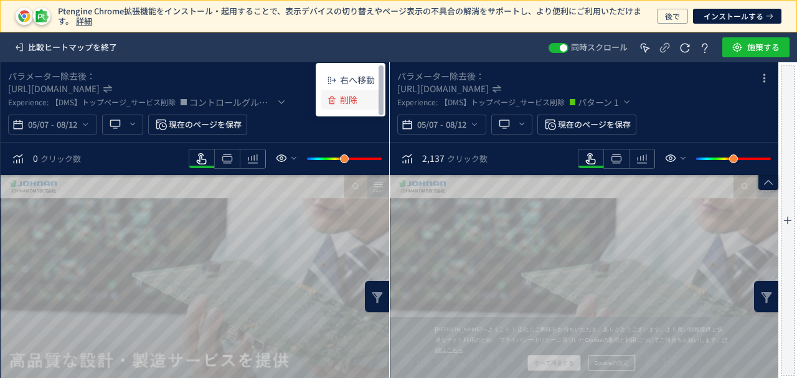
click at [342, 101] on p "削除" at bounding box center [348, 99] width 17 height 22
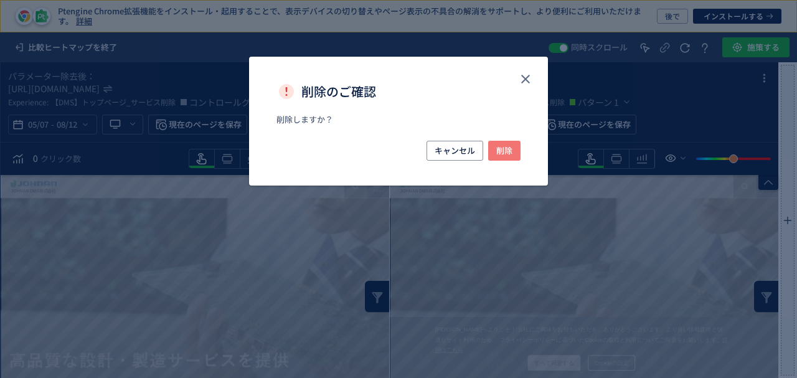
click at [507, 151] on span "削除" at bounding box center [504, 151] width 16 height 20
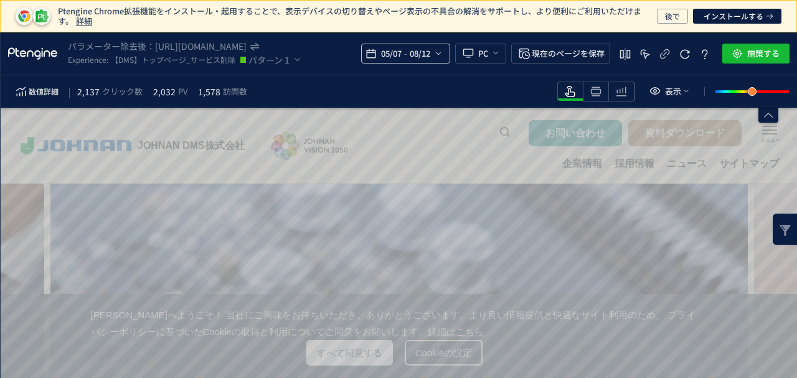
click at [432, 54] on span "08/12" at bounding box center [420, 53] width 26 height 25
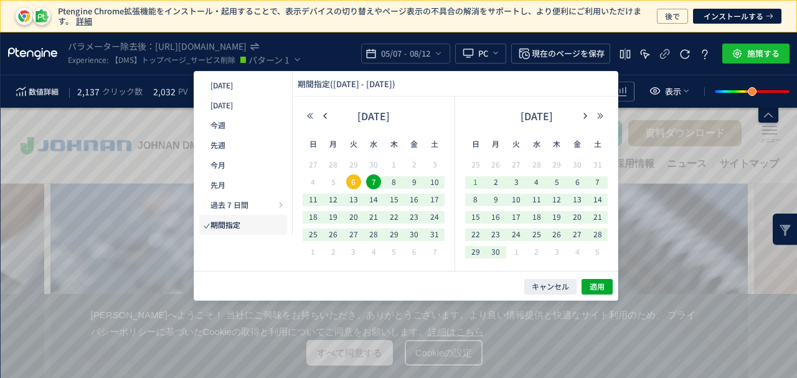
click at [476, 182] on span "1" at bounding box center [475, 181] width 15 height 15
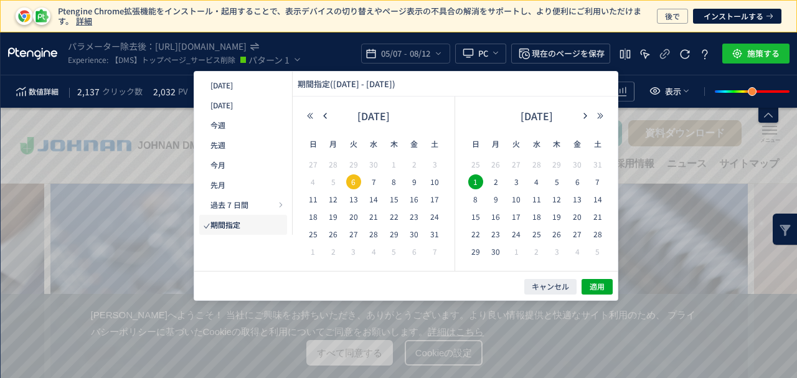
drag, startPoint x: 497, startPoint y: 252, endPoint x: 557, endPoint y: 276, distance: 63.9
click at [499, 252] on span "30" at bounding box center [495, 251] width 15 height 15
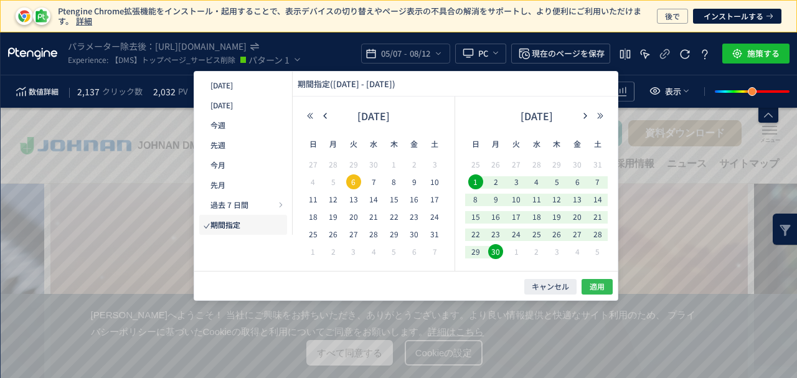
click at [601, 285] on span "適用" at bounding box center [597, 286] width 15 height 11
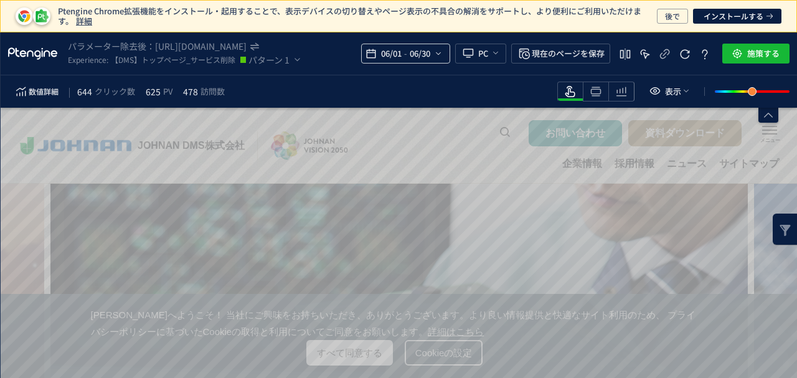
click at [442, 52] on icon "heatmap-top-bar" at bounding box center [438, 54] width 10 height 10
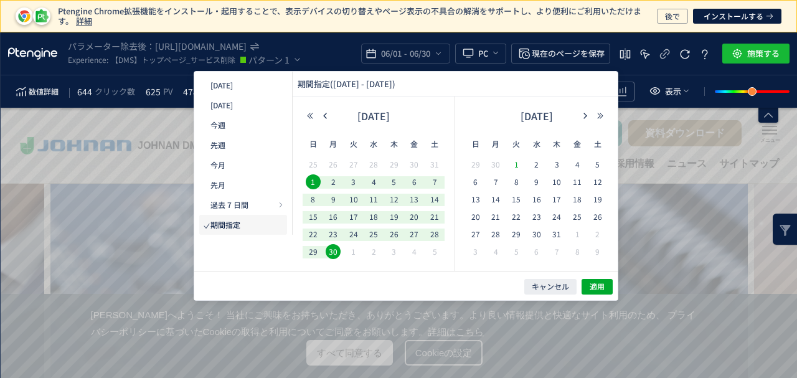
click at [521, 164] on span "1" at bounding box center [516, 164] width 15 height 15
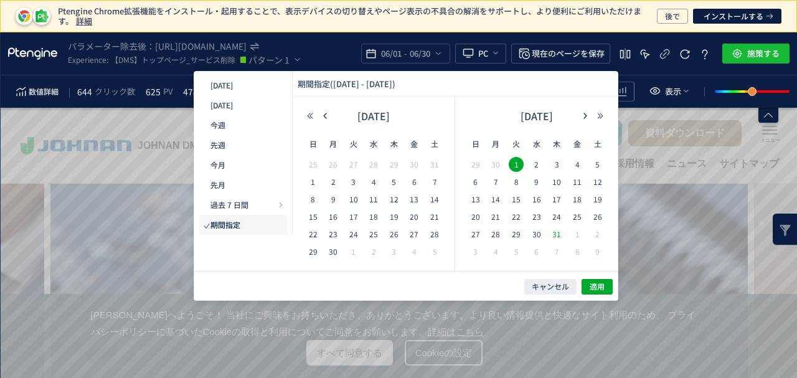
click at [559, 237] on span "31" at bounding box center [556, 234] width 15 height 15
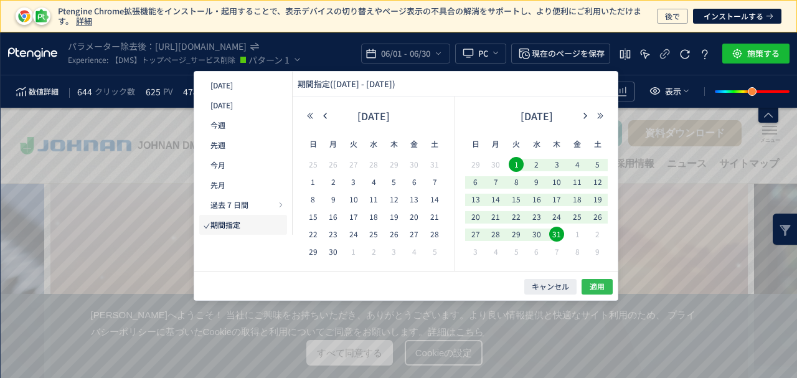
click at [596, 280] on button "適用" at bounding box center [596, 287] width 31 height 16
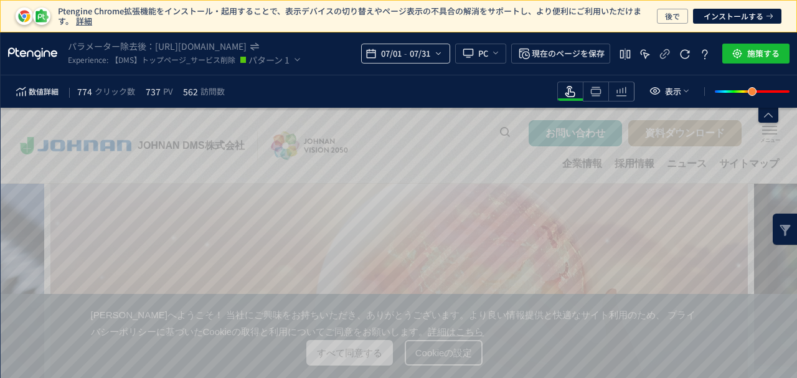
click at [443, 52] on div "07/01 - 07/31" at bounding box center [405, 54] width 89 height 20
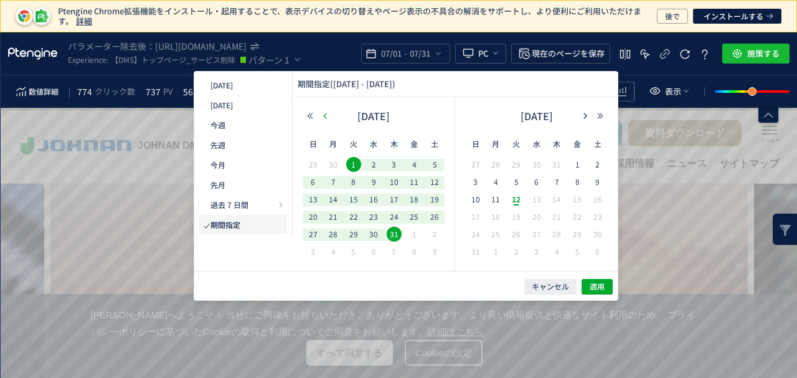
click at [321, 115] on icon "button" at bounding box center [324, 115] width 7 height 7
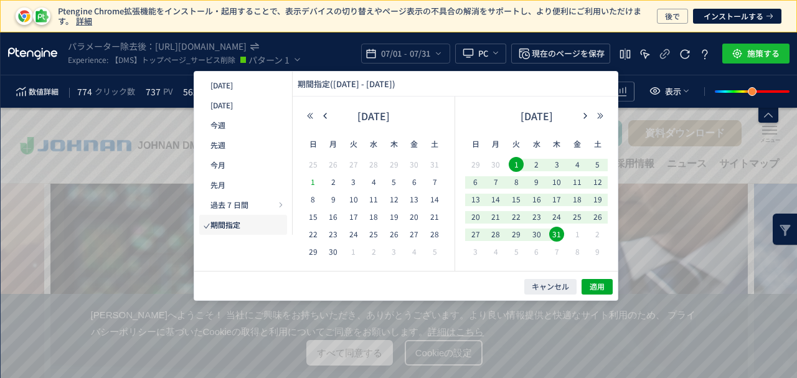
click at [311, 179] on span "1" at bounding box center [313, 181] width 15 height 15
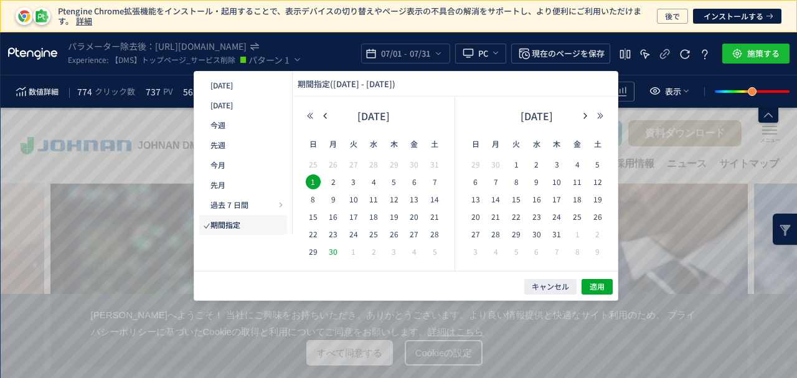
click at [336, 252] on span "30" at bounding box center [333, 251] width 15 height 15
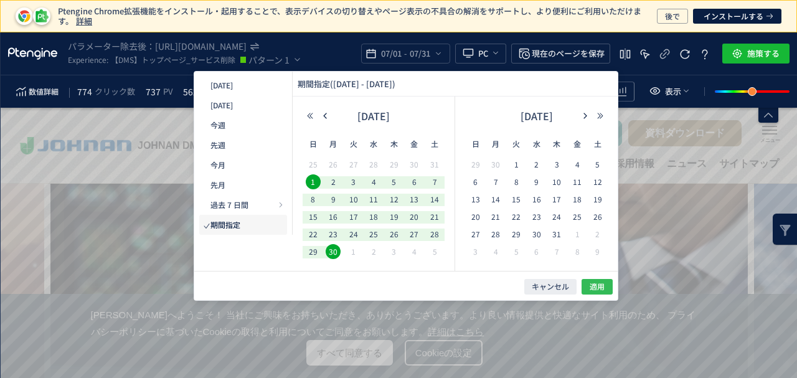
click at [594, 289] on span "適用" at bounding box center [597, 286] width 15 height 11
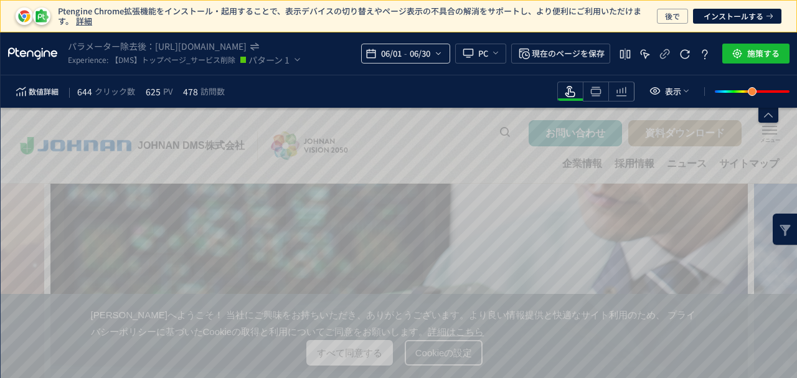
click at [442, 54] on icon "heatmap-top-bar" at bounding box center [438, 54] width 10 height 10
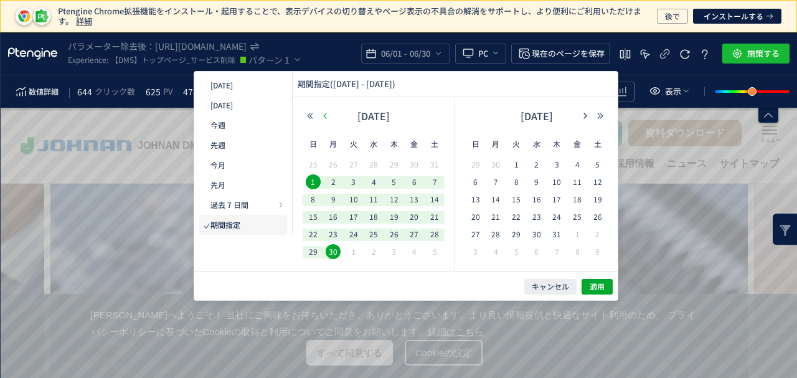
click at [324, 117] on icon "button" at bounding box center [324, 115] width 7 height 7
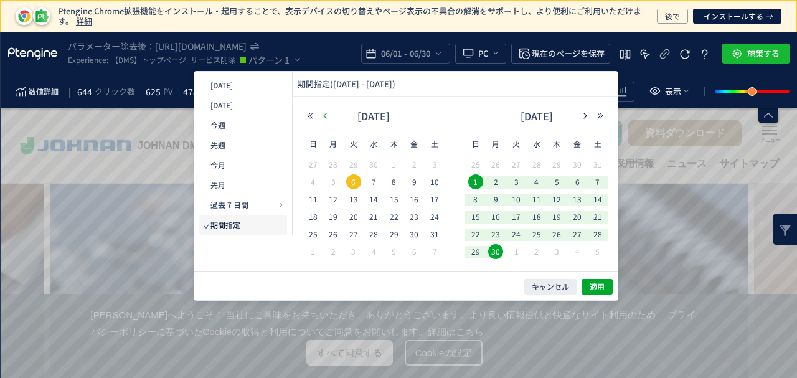
click at [324, 117] on icon "button" at bounding box center [324, 115] width 7 height 7
